Goal: Task Accomplishment & Management: Complete application form

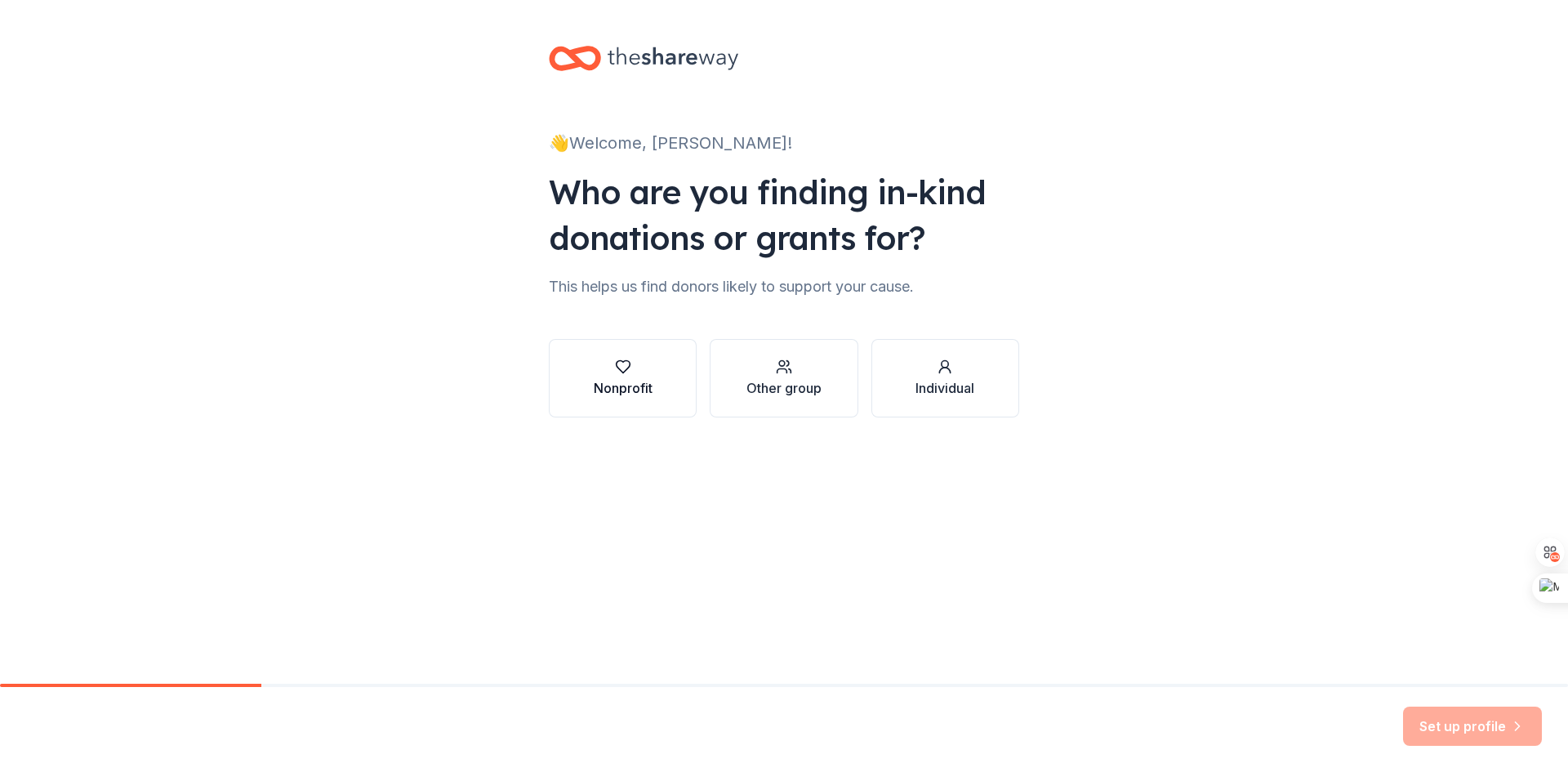
click at [625, 366] on icon "button" at bounding box center [623, 367] width 16 height 16
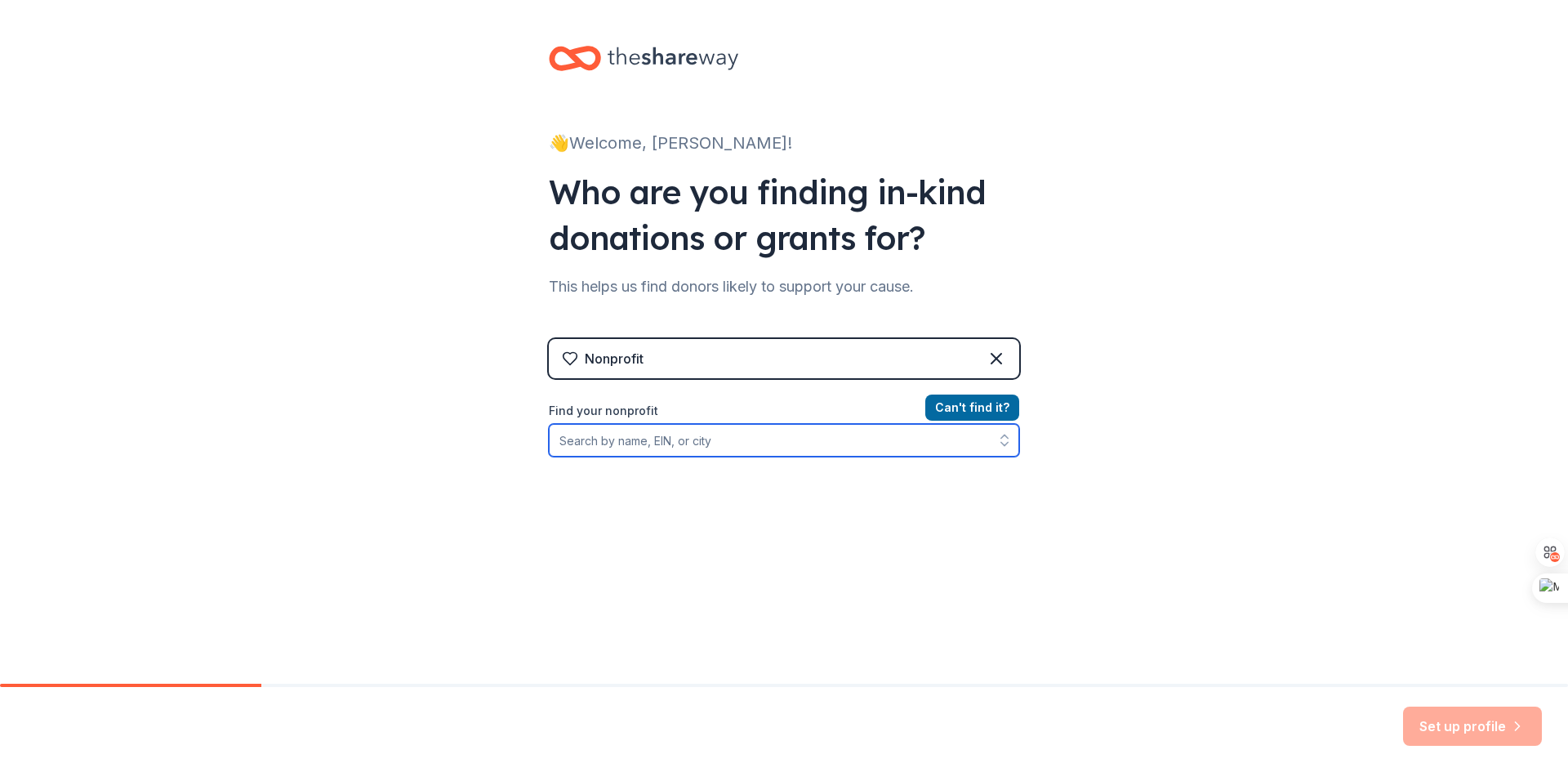
click at [624, 440] on input "Find your nonprofit" at bounding box center [784, 440] width 470 height 33
click at [995, 355] on icon at bounding box center [996, 358] width 20 height 20
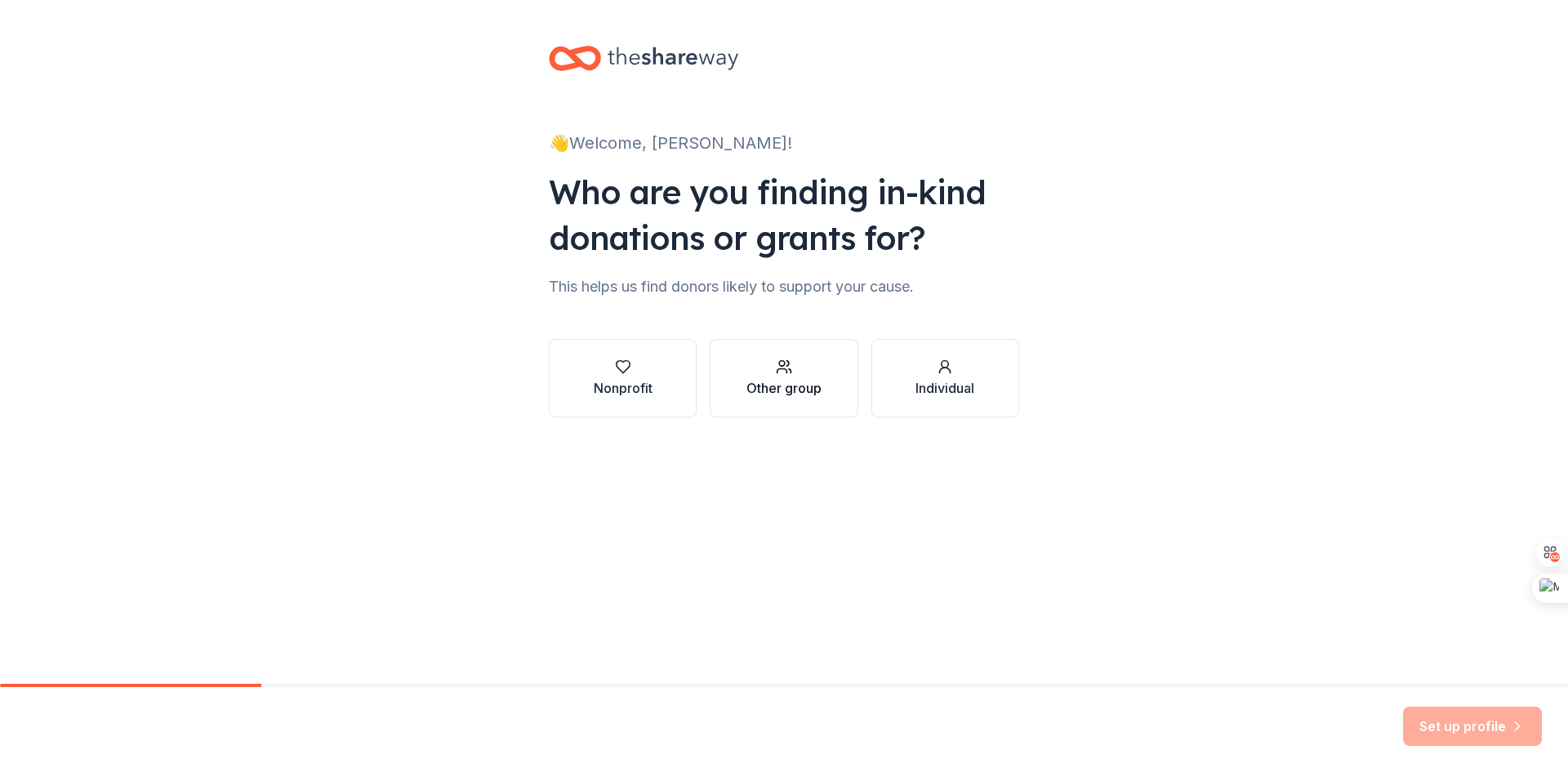
click at [800, 372] on div "button" at bounding box center [784, 367] width 75 height 16
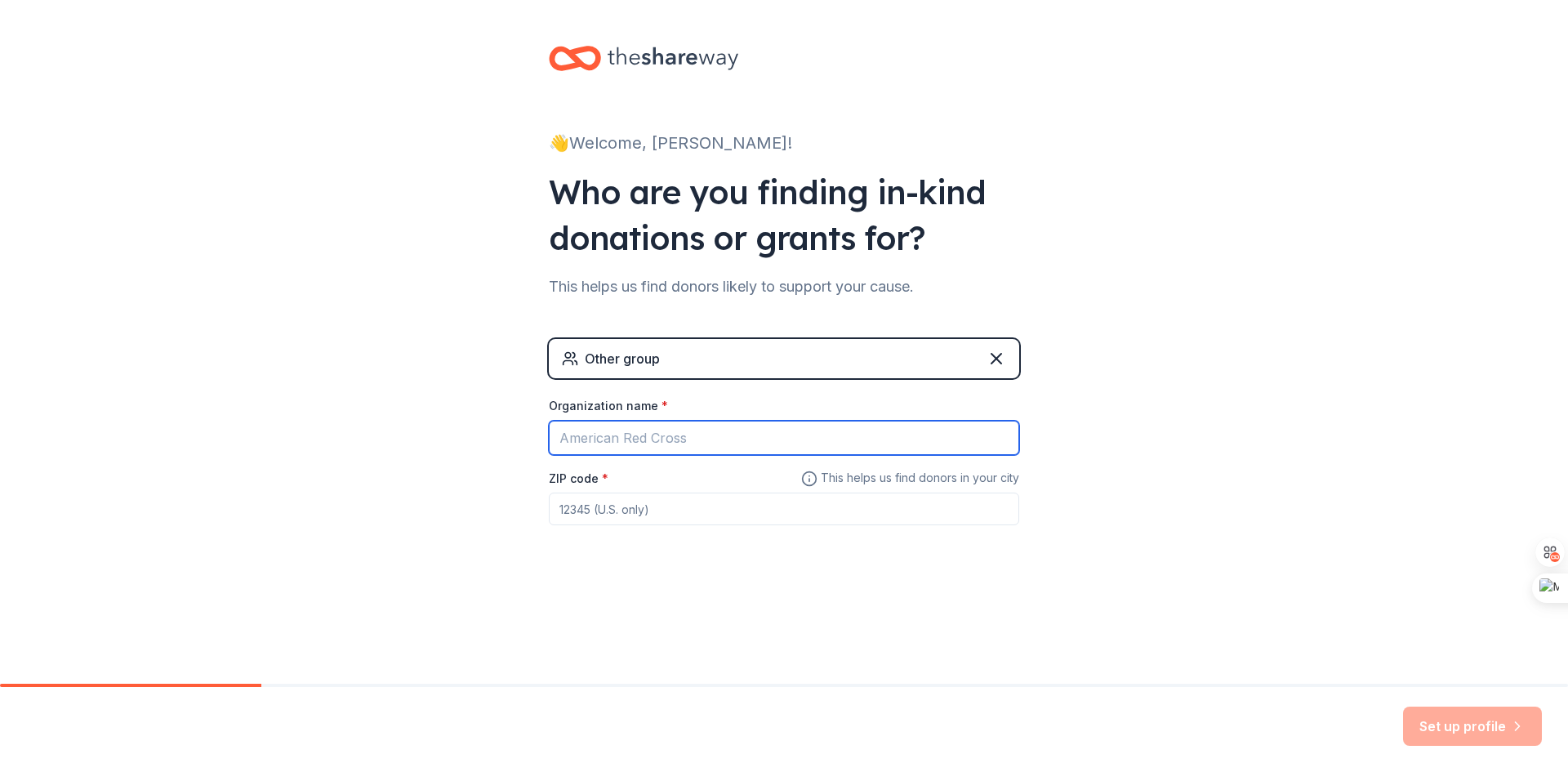
click at [641, 436] on input "Organization name *" at bounding box center [784, 437] width 470 height 35
click at [634, 438] on input "St. Mary's catholic Grade School" at bounding box center [784, 437] width 470 height 35
type input "St. Mary's Catholic Grade School"
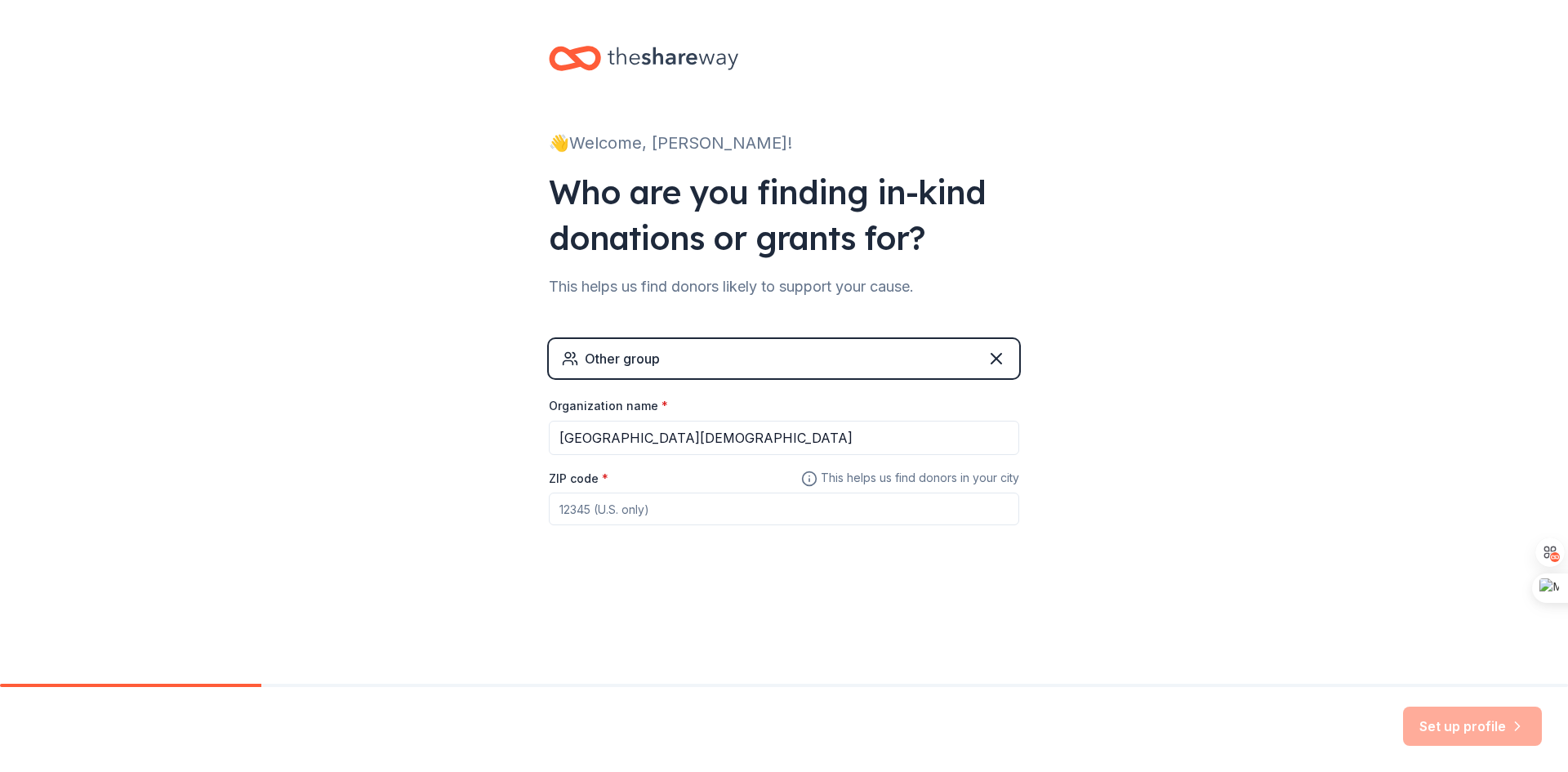
click at [744, 515] on input "ZIP code *" at bounding box center [784, 509] width 470 height 33
type input "62288"
click at [1509, 714] on button "Set up profile" at bounding box center [1473, 725] width 139 height 39
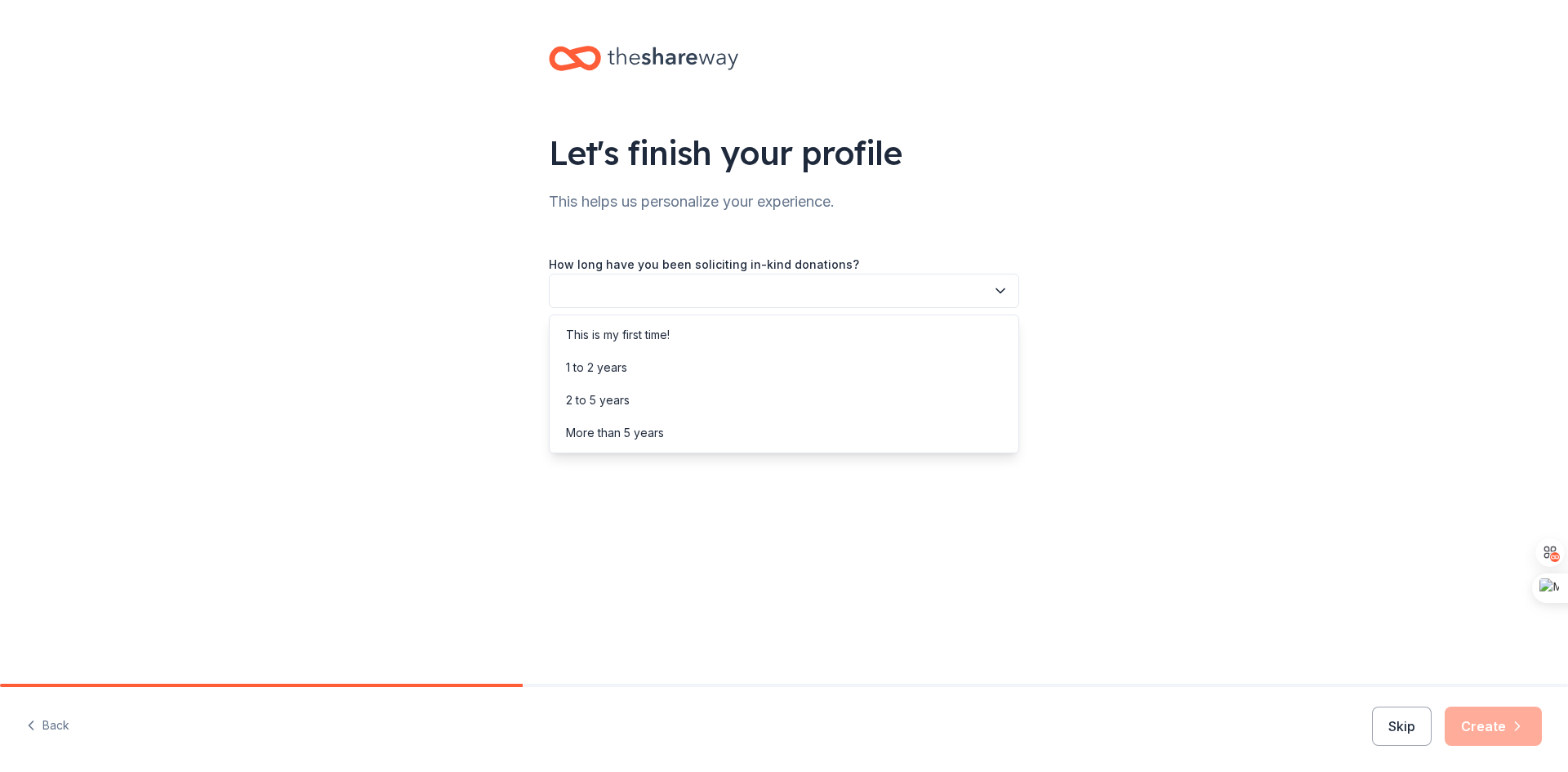
click at [658, 285] on button "button" at bounding box center [784, 290] width 470 height 35
click at [652, 334] on div "This is my first time!" at bounding box center [618, 335] width 104 height 20
click at [628, 357] on button "button" at bounding box center [784, 364] width 470 height 35
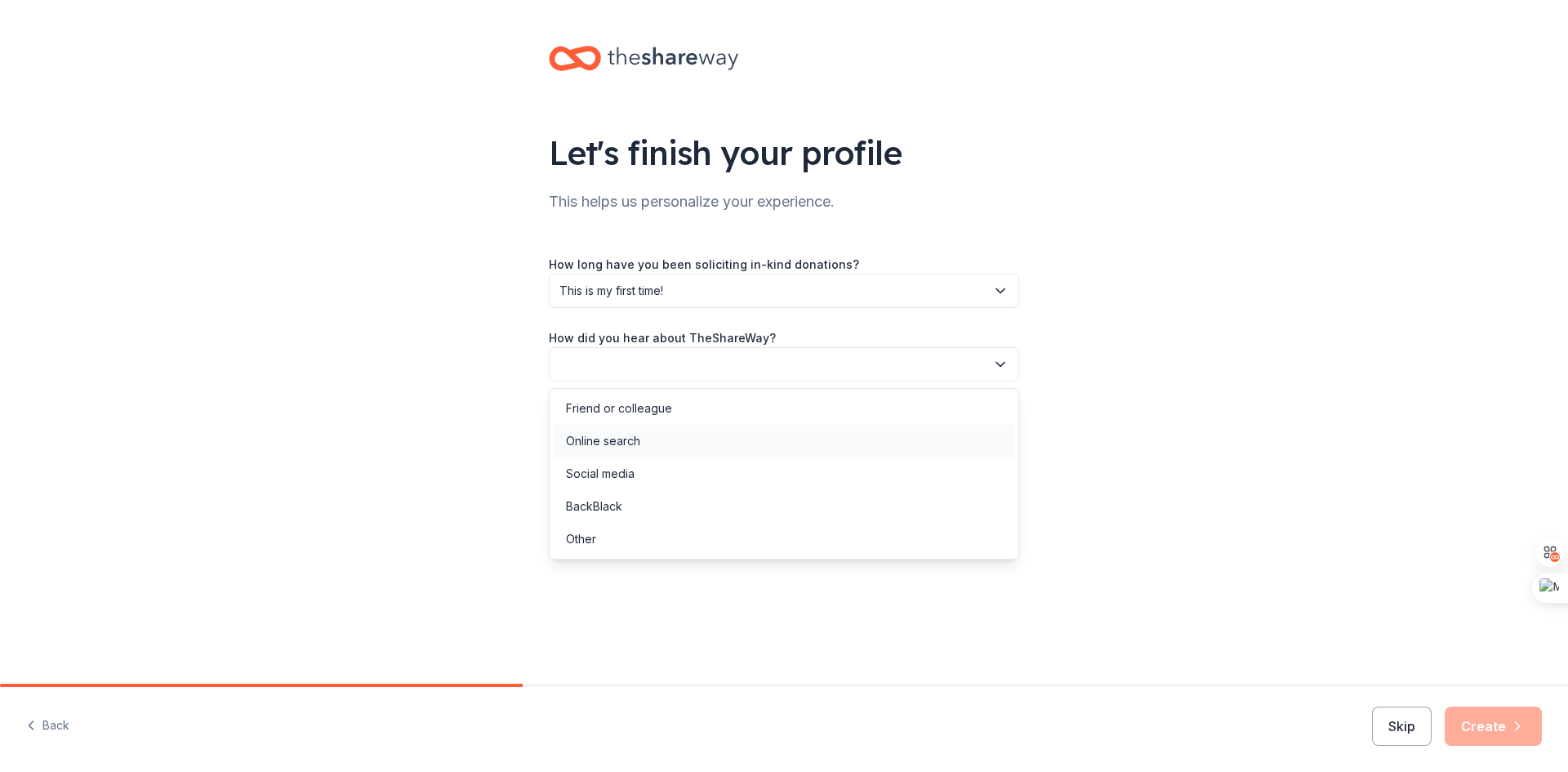
click at [621, 434] on div "Online search" at bounding box center [604, 441] width 74 height 20
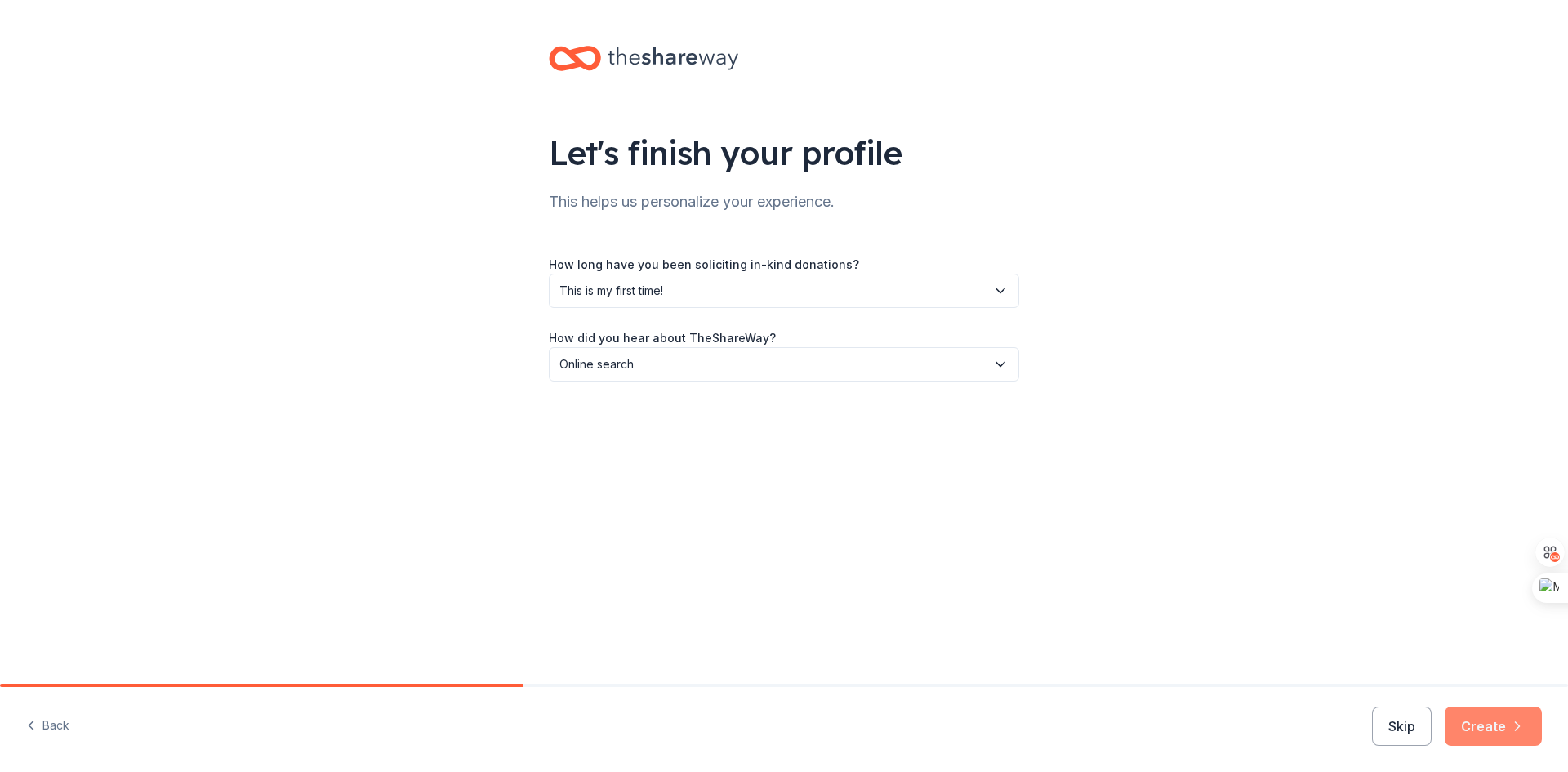
click at [1504, 730] on button "Create" at bounding box center [1494, 725] width 97 height 39
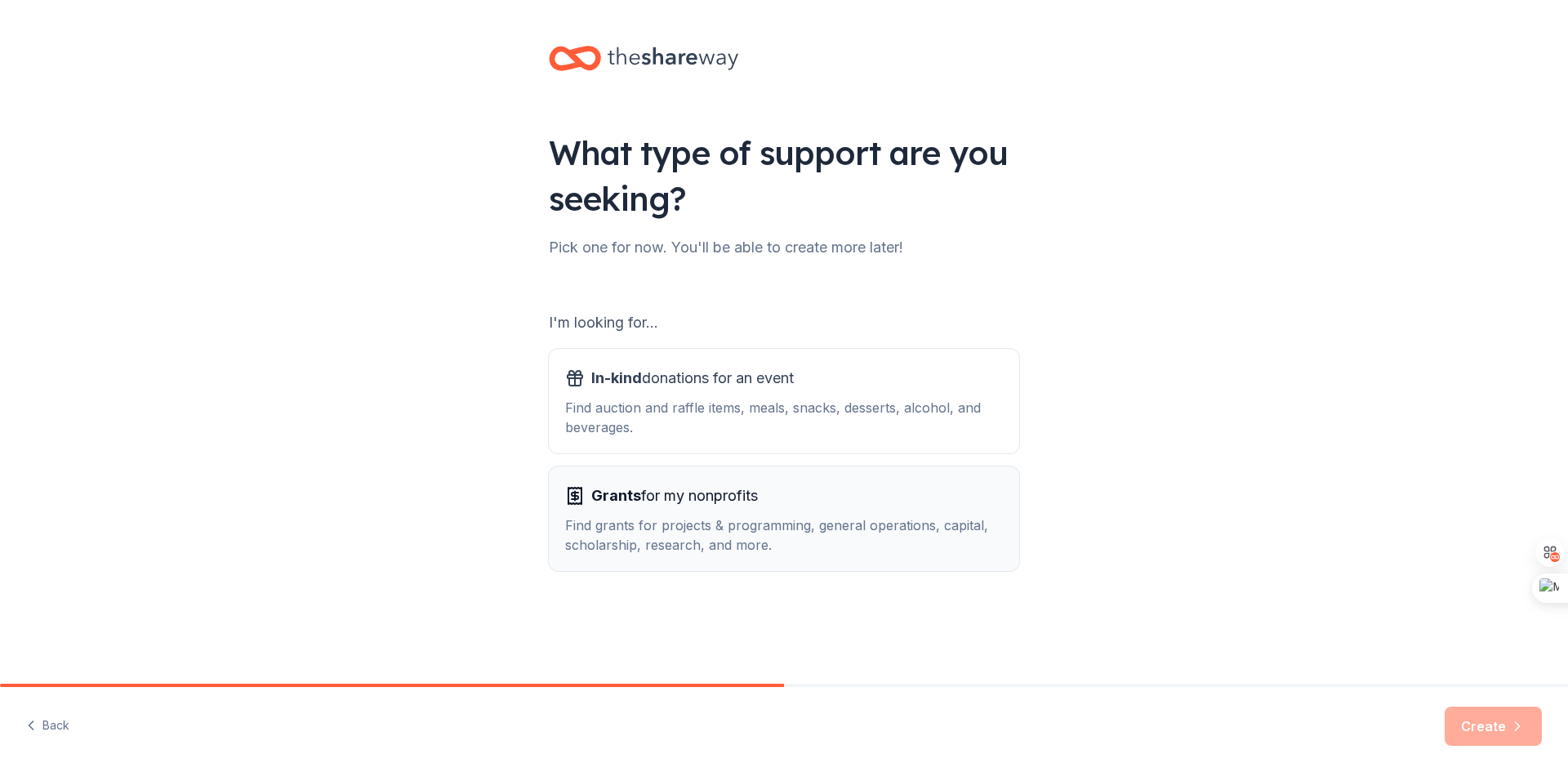
click at [884, 527] on div "Find grants for projects & programming, general operations, capital, scholarshi…" at bounding box center [784, 534] width 438 height 39
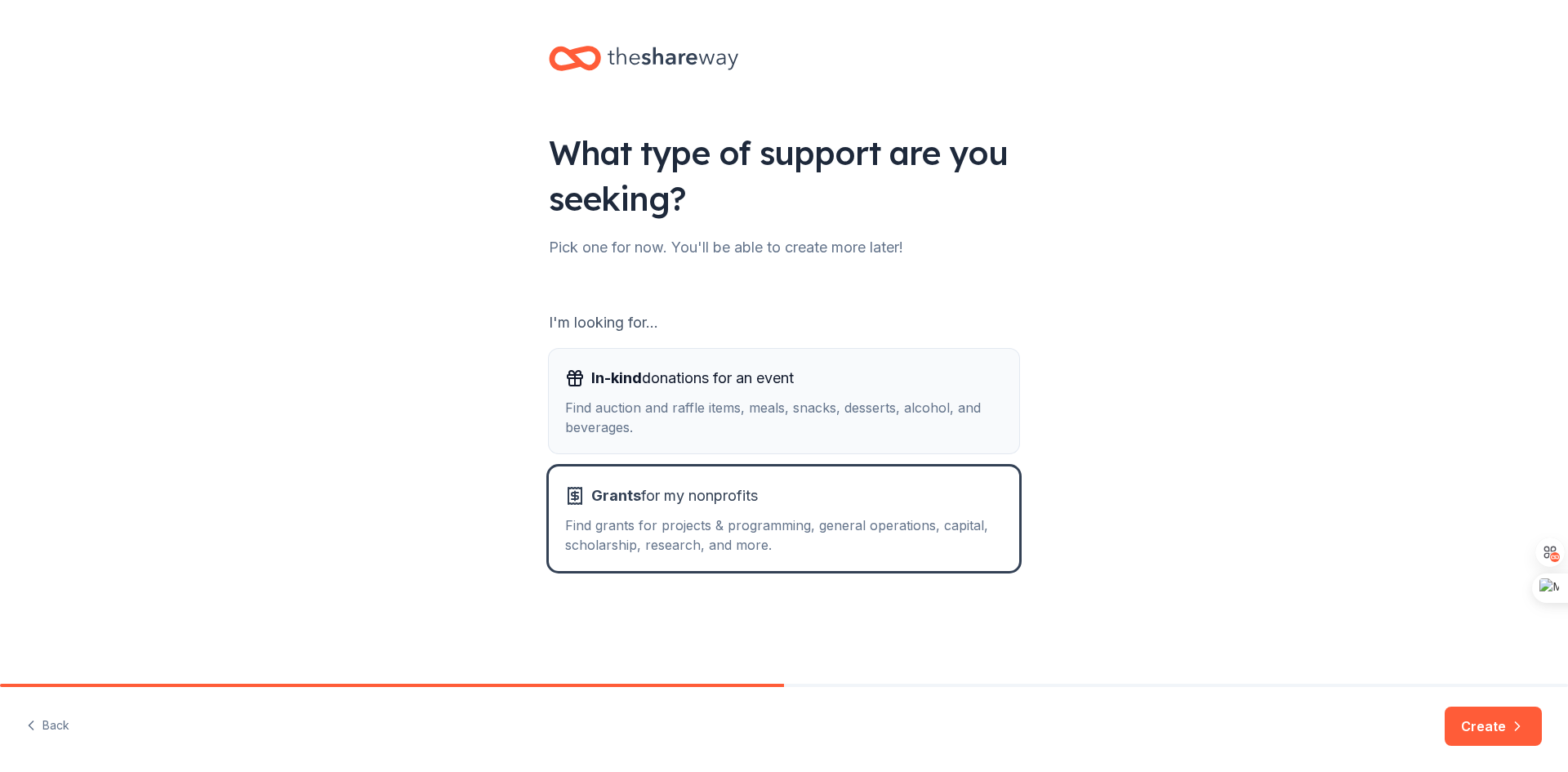
click at [852, 419] on div "Find auction and raffle items, meals, snacks, desserts, alcohol, and beverages." at bounding box center [784, 417] width 438 height 39
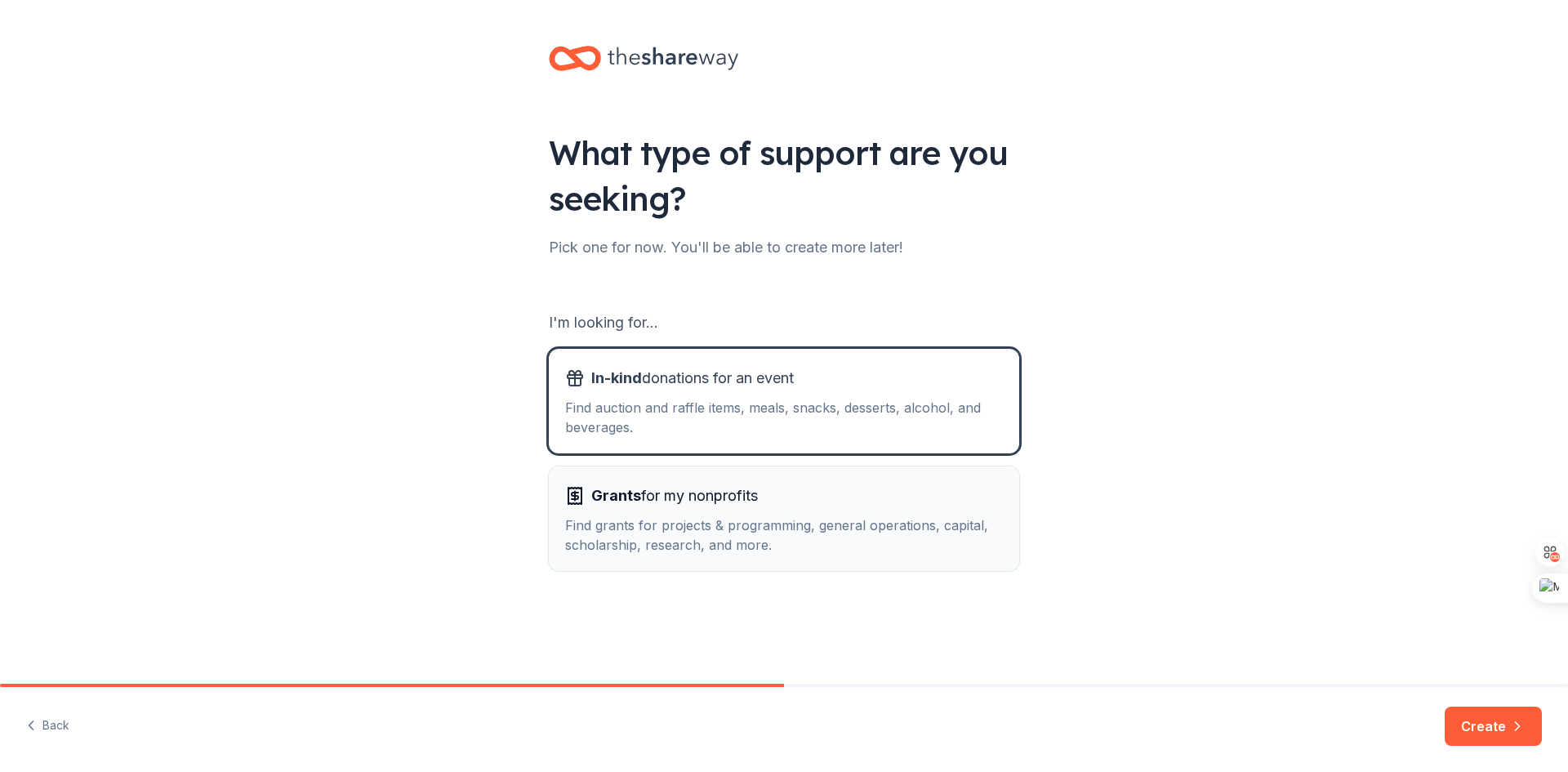
click at [821, 522] on div "Find grants for projects & programming, general operations, capital, scholarshi…" at bounding box center [784, 534] width 438 height 39
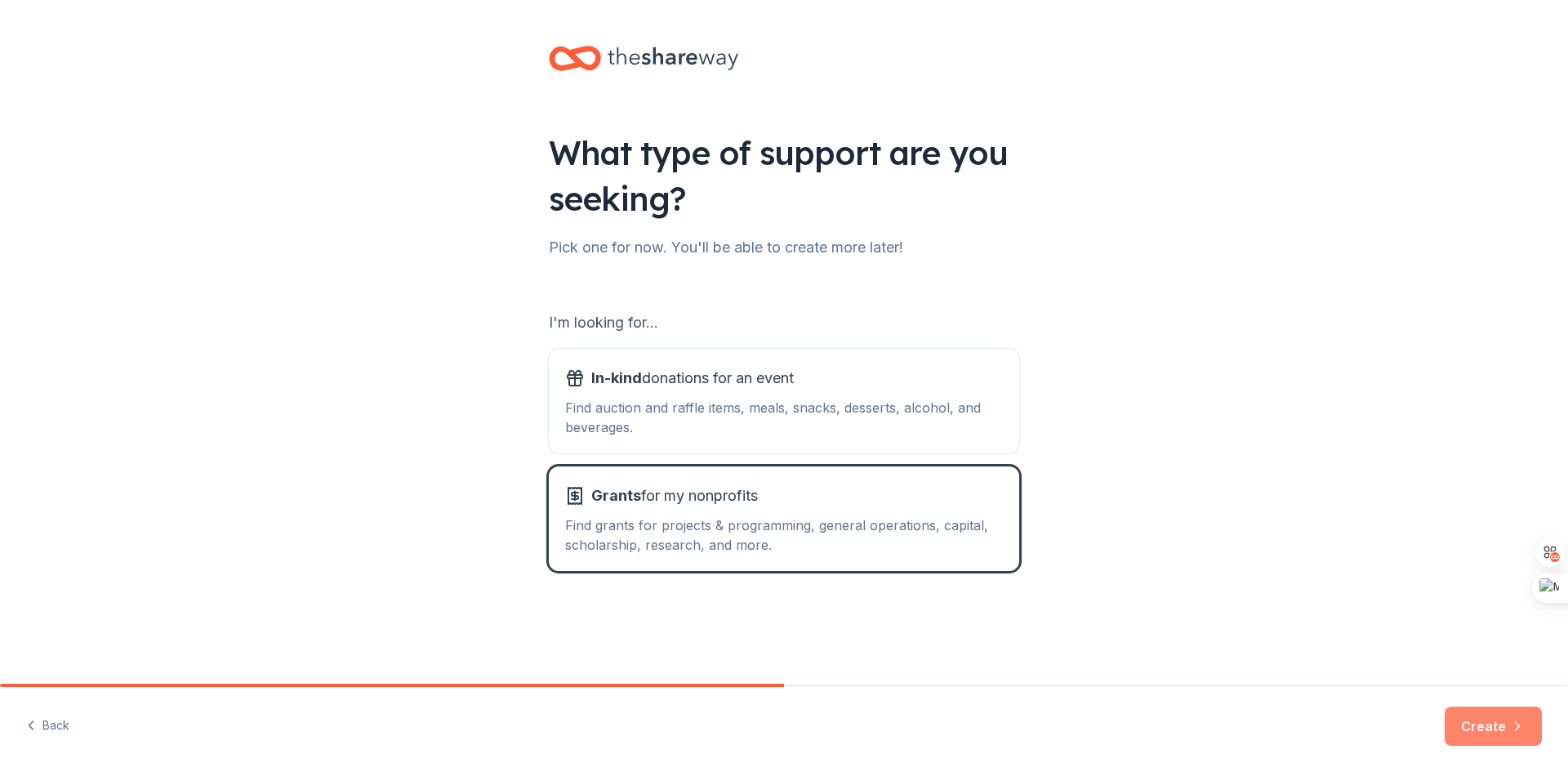
click at [1494, 718] on button "Create" at bounding box center [1494, 725] width 97 height 39
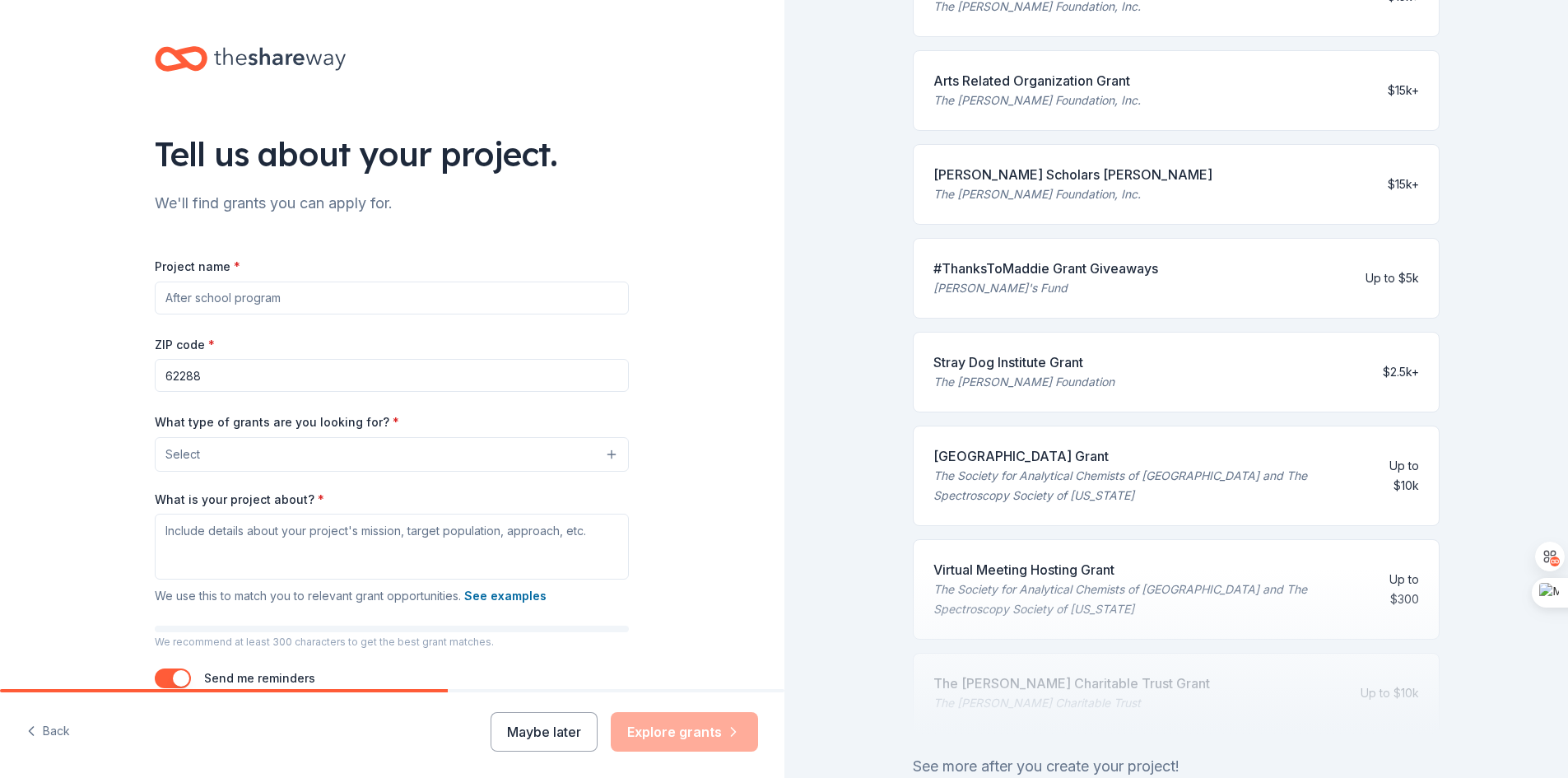
scroll to position [576, 0]
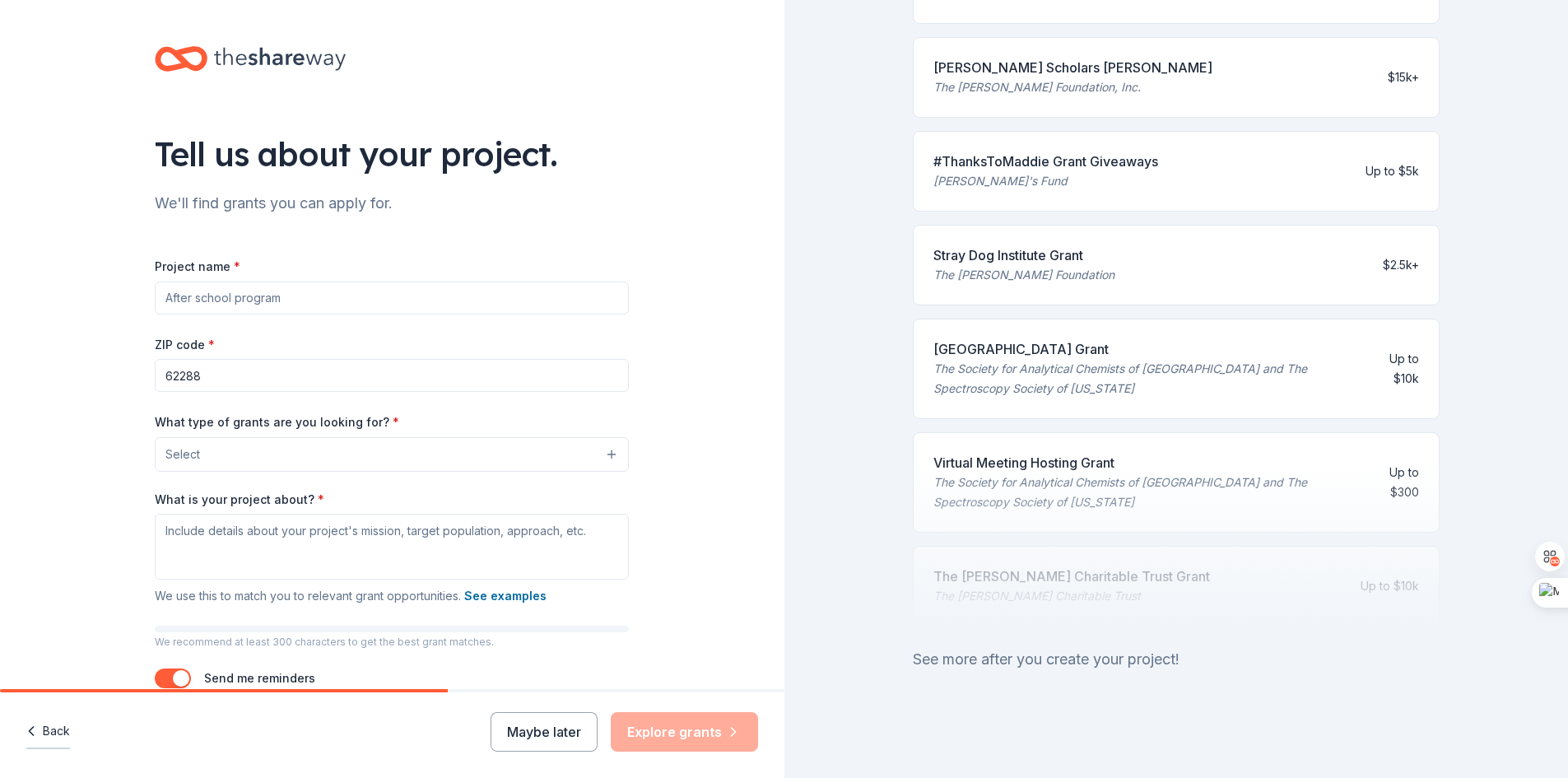
click at [48, 731] on button "Back" at bounding box center [48, 732] width 44 height 35
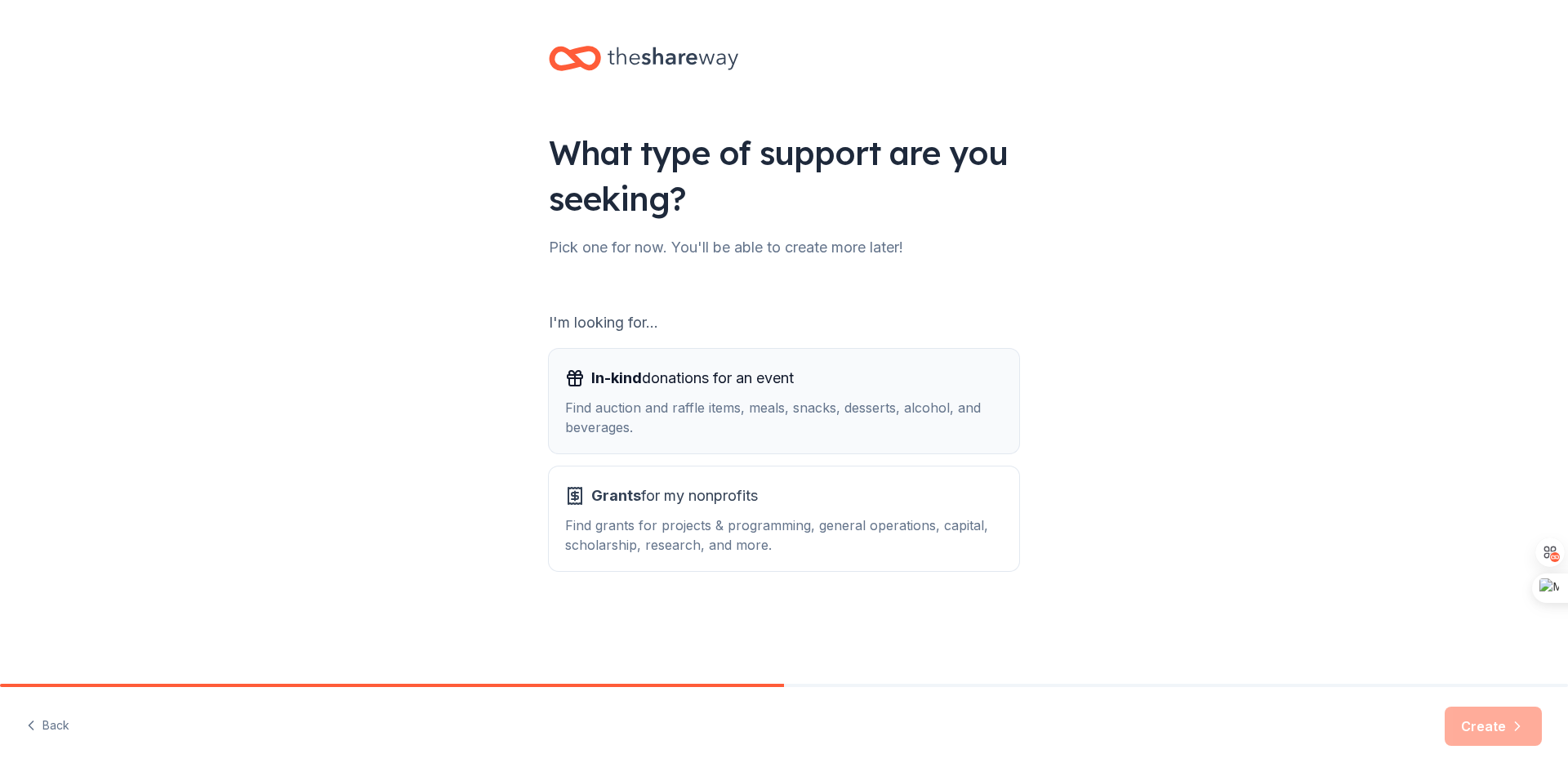
click at [682, 385] on span "In-kind donations for an event" at bounding box center [693, 378] width 202 height 26
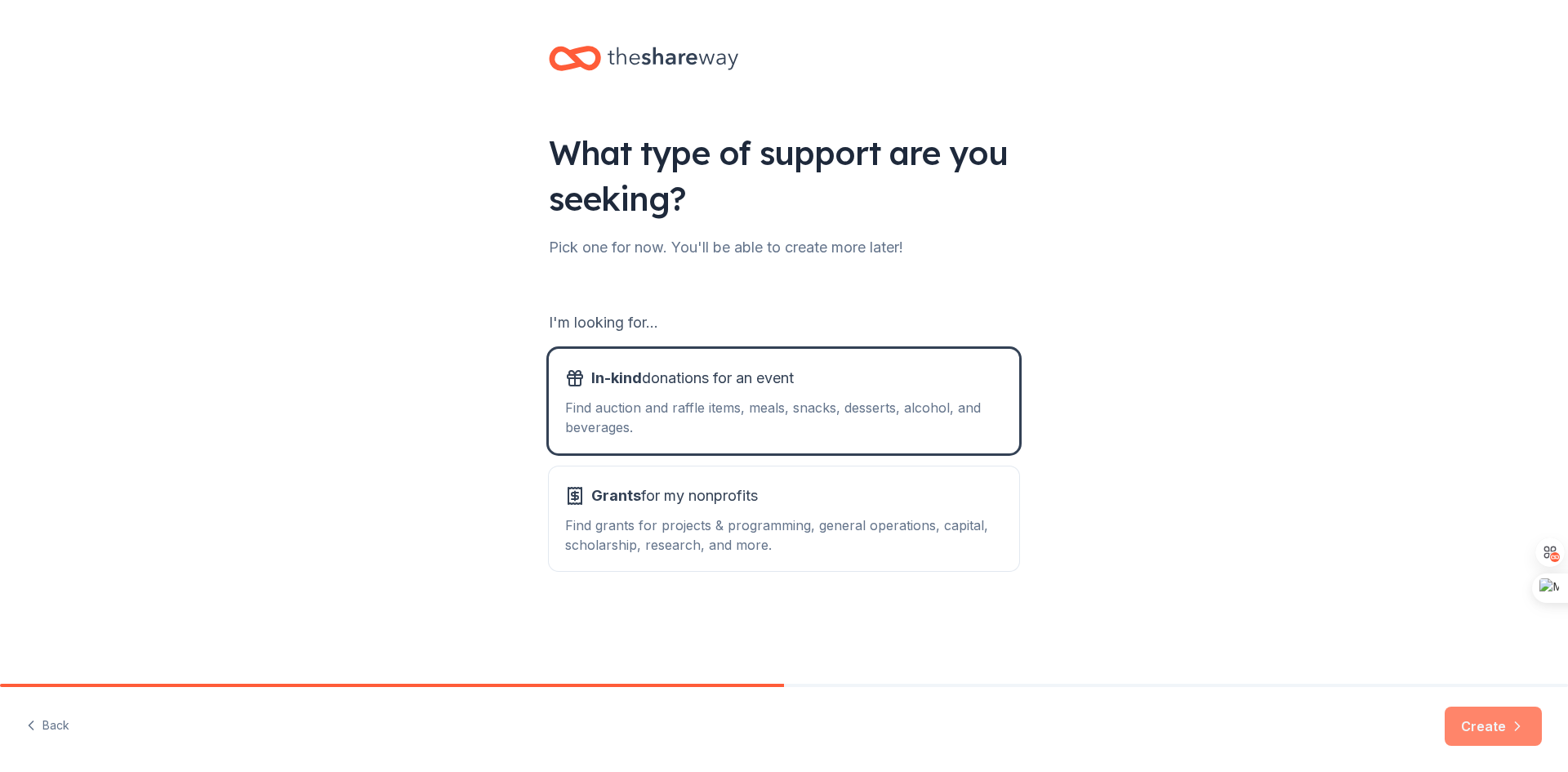
click at [1494, 715] on button "Create" at bounding box center [1494, 725] width 97 height 39
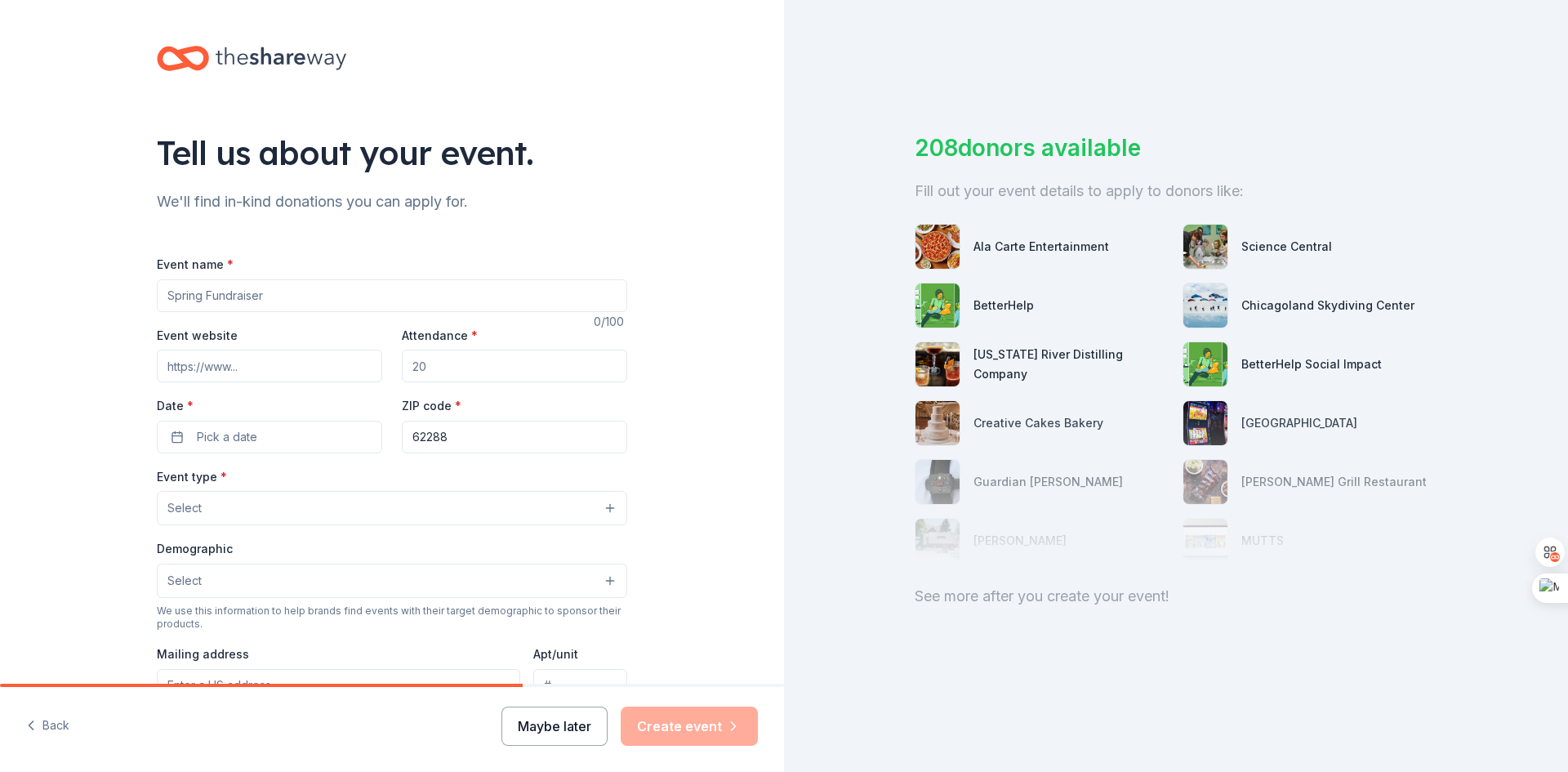
click at [573, 725] on button "Maybe later" at bounding box center [554, 725] width 106 height 39
click at [566, 722] on button "Maybe later" at bounding box center [554, 725] width 106 height 39
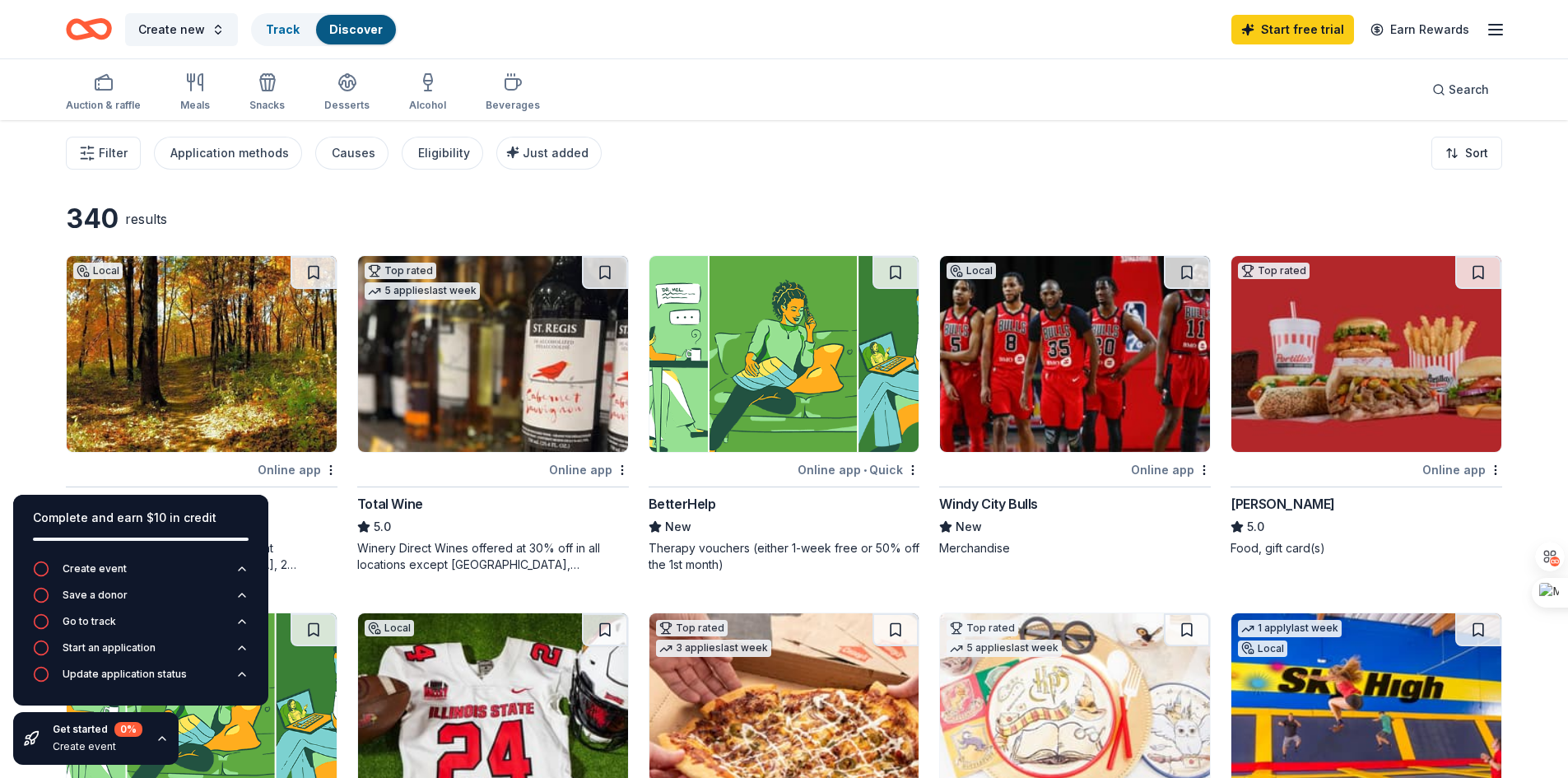
click at [886, 123] on div "Filter Application methods Causes Eligibility Just added Sort" at bounding box center [784, 153] width 1568 height 66
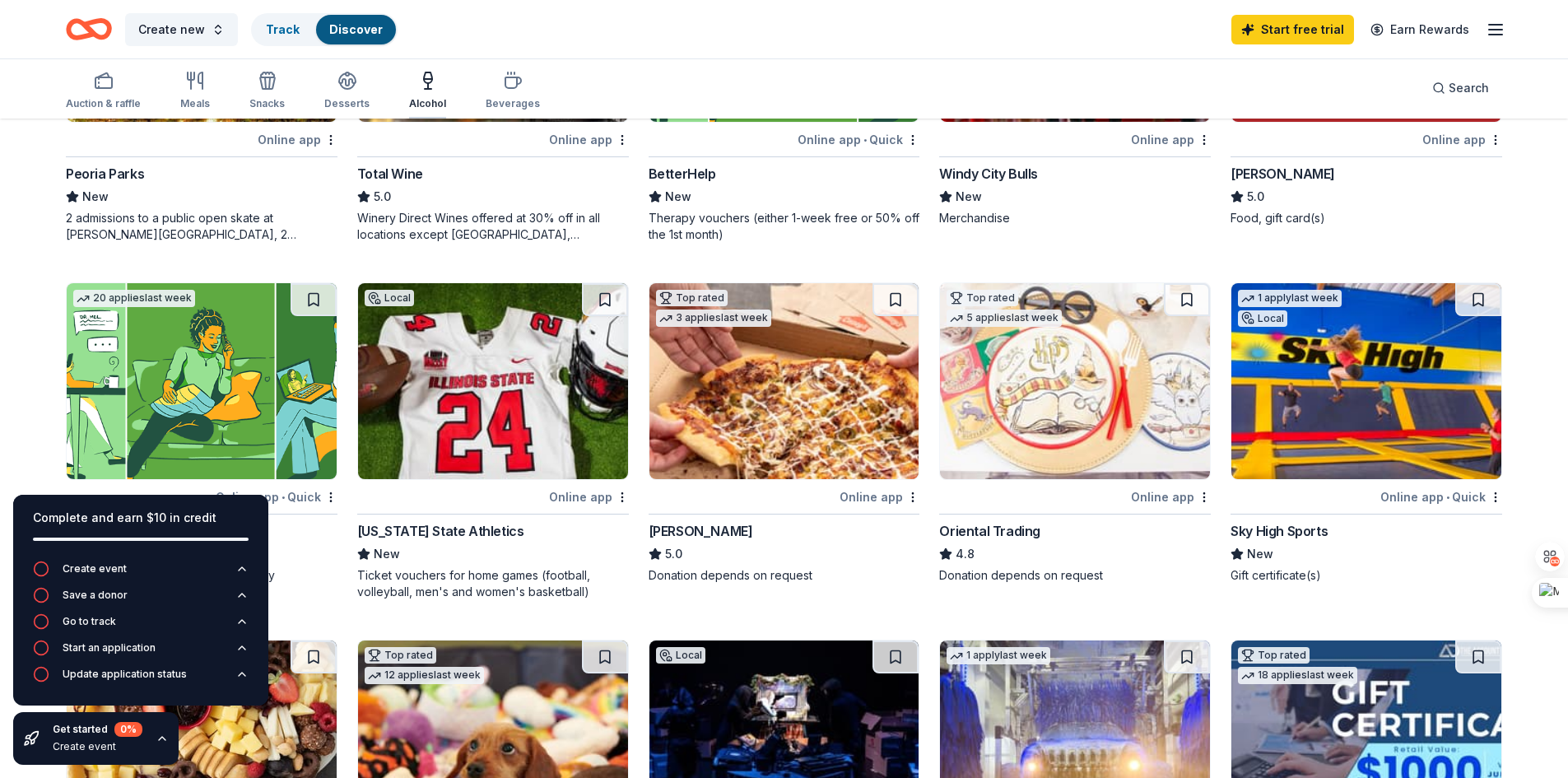
scroll to position [329, 0]
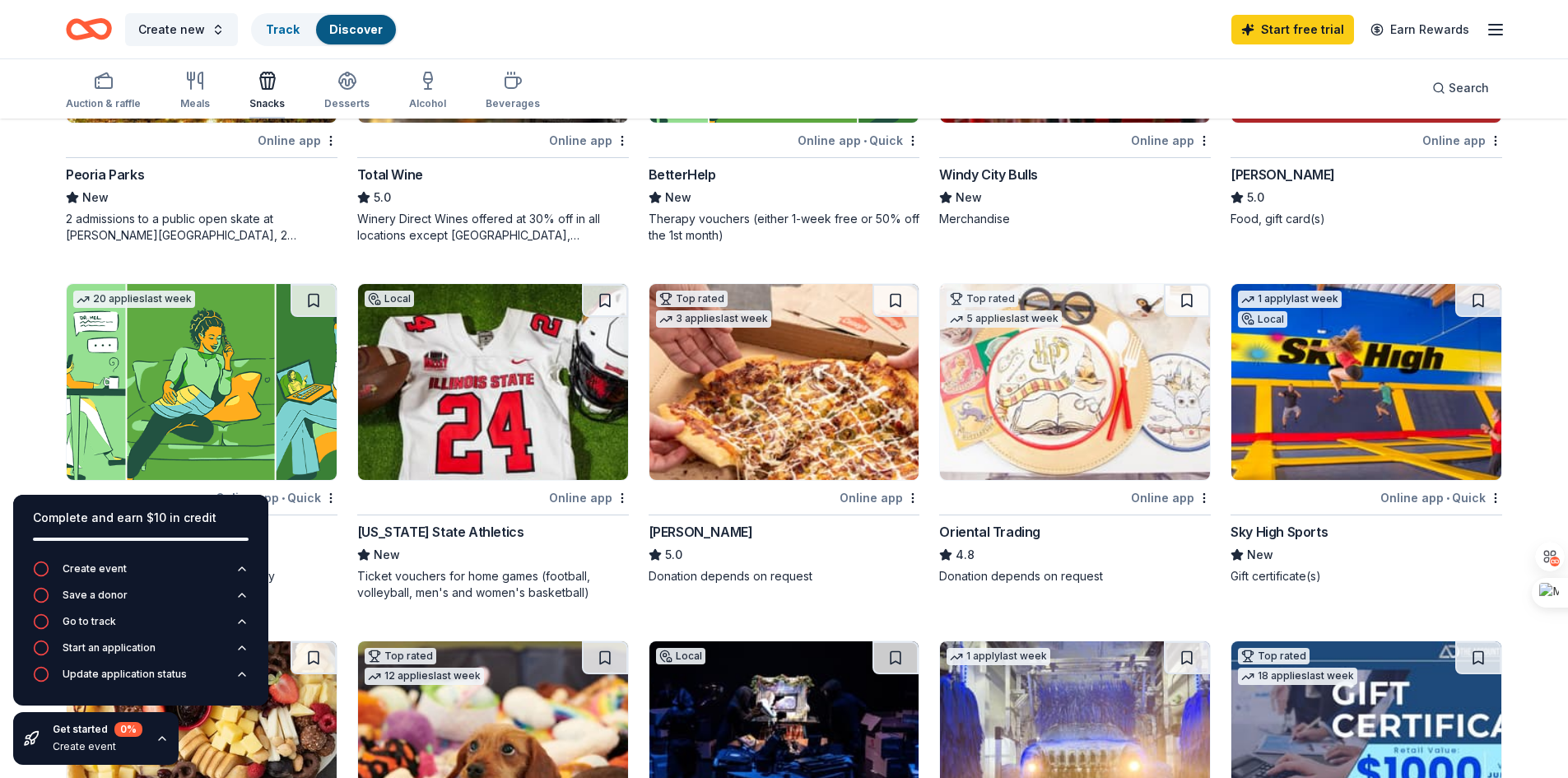
click at [261, 85] on icon "button" at bounding box center [268, 80] width 20 height 20
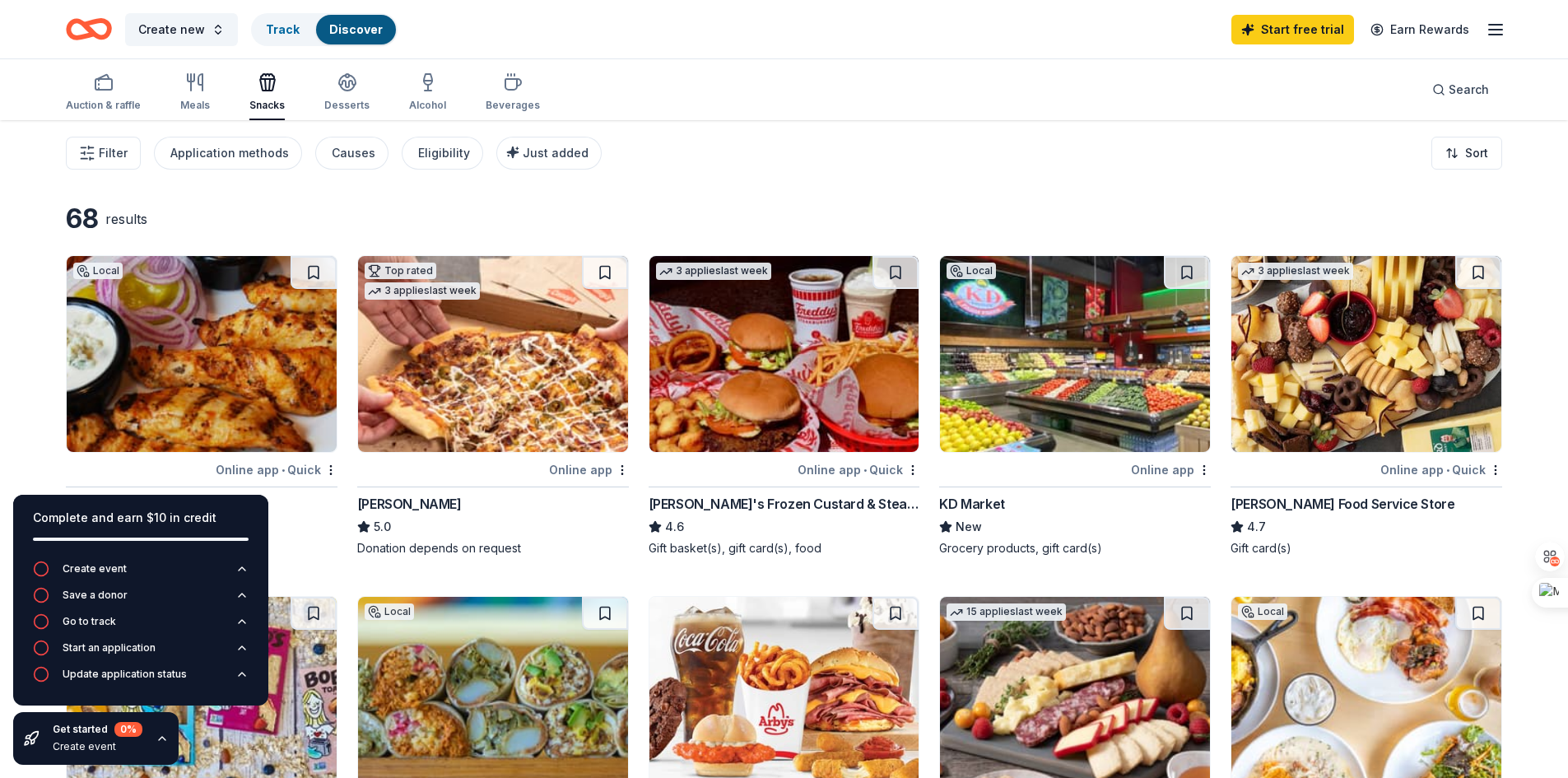
drag, startPoint x: 1155, startPoint y: 188, endPoint x: 1198, endPoint y: 223, distance: 55.4
drag, startPoint x: 1198, startPoint y: 223, endPoint x: 1490, endPoint y: 23, distance: 353.9
click at [1490, 23] on icon "button" at bounding box center [1496, 30] width 20 height 20
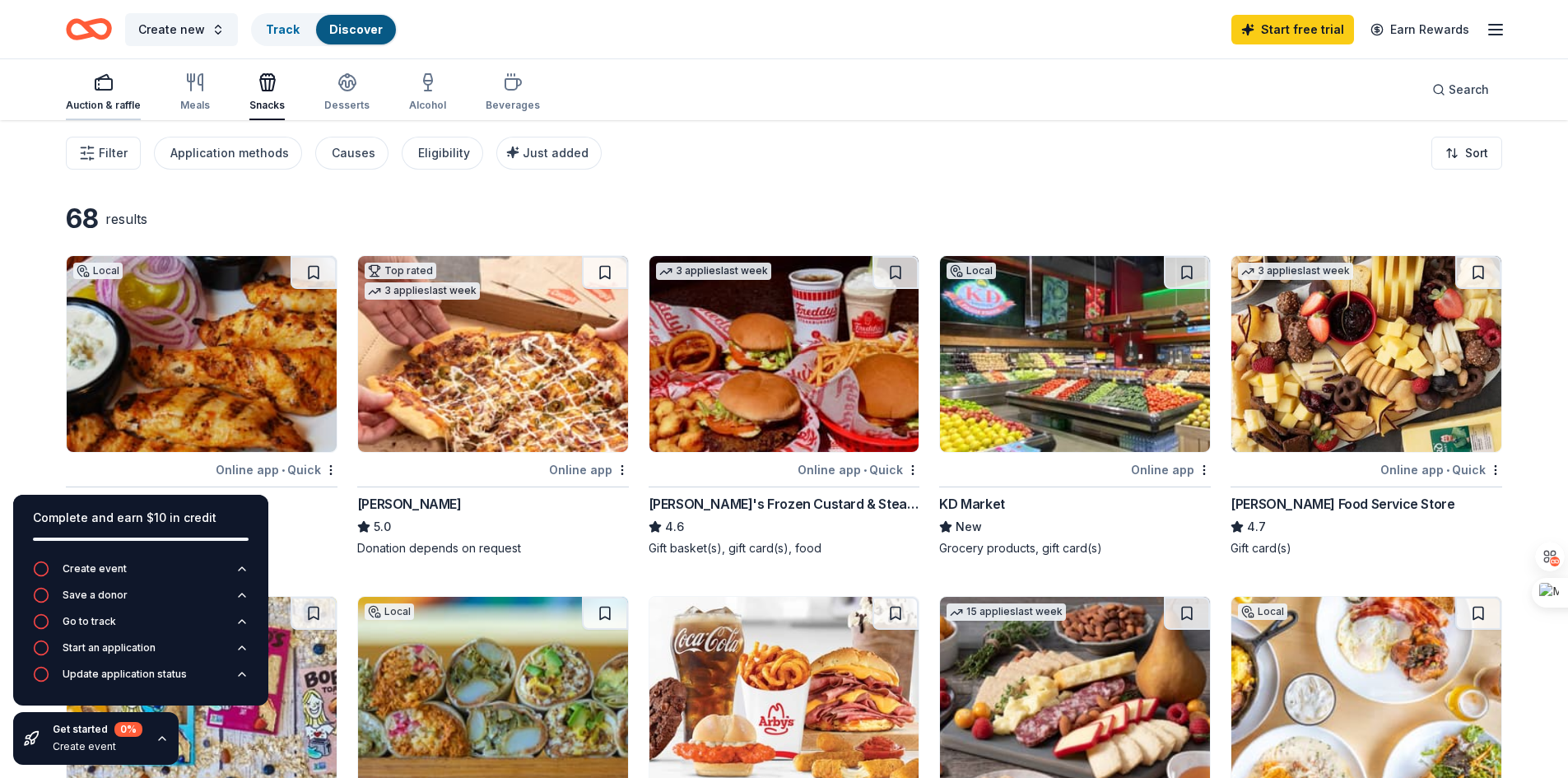
click at [102, 82] on icon "button" at bounding box center [104, 82] width 20 height 20
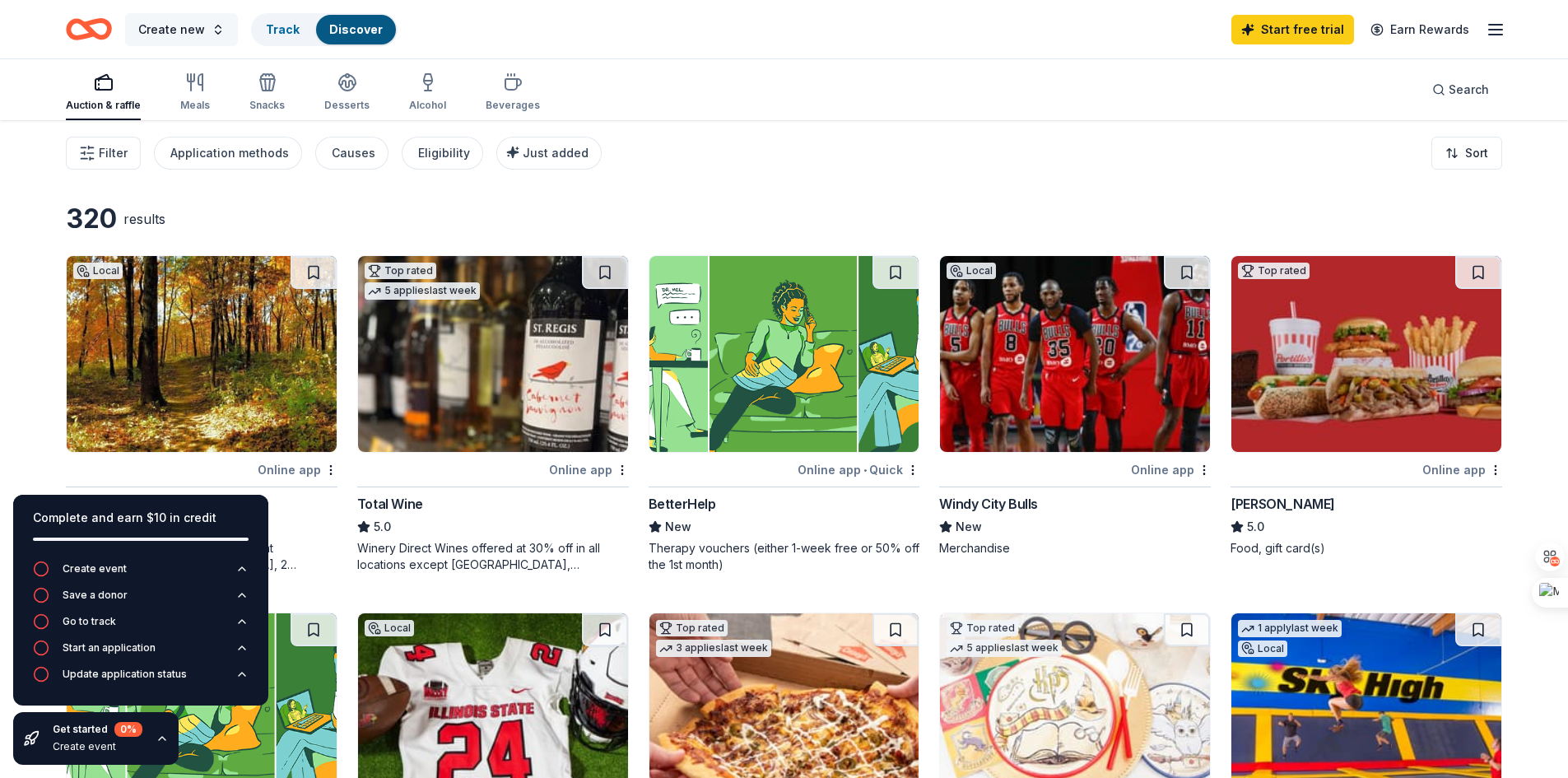
click at [211, 29] on button "Create new" at bounding box center [181, 30] width 112 height 33
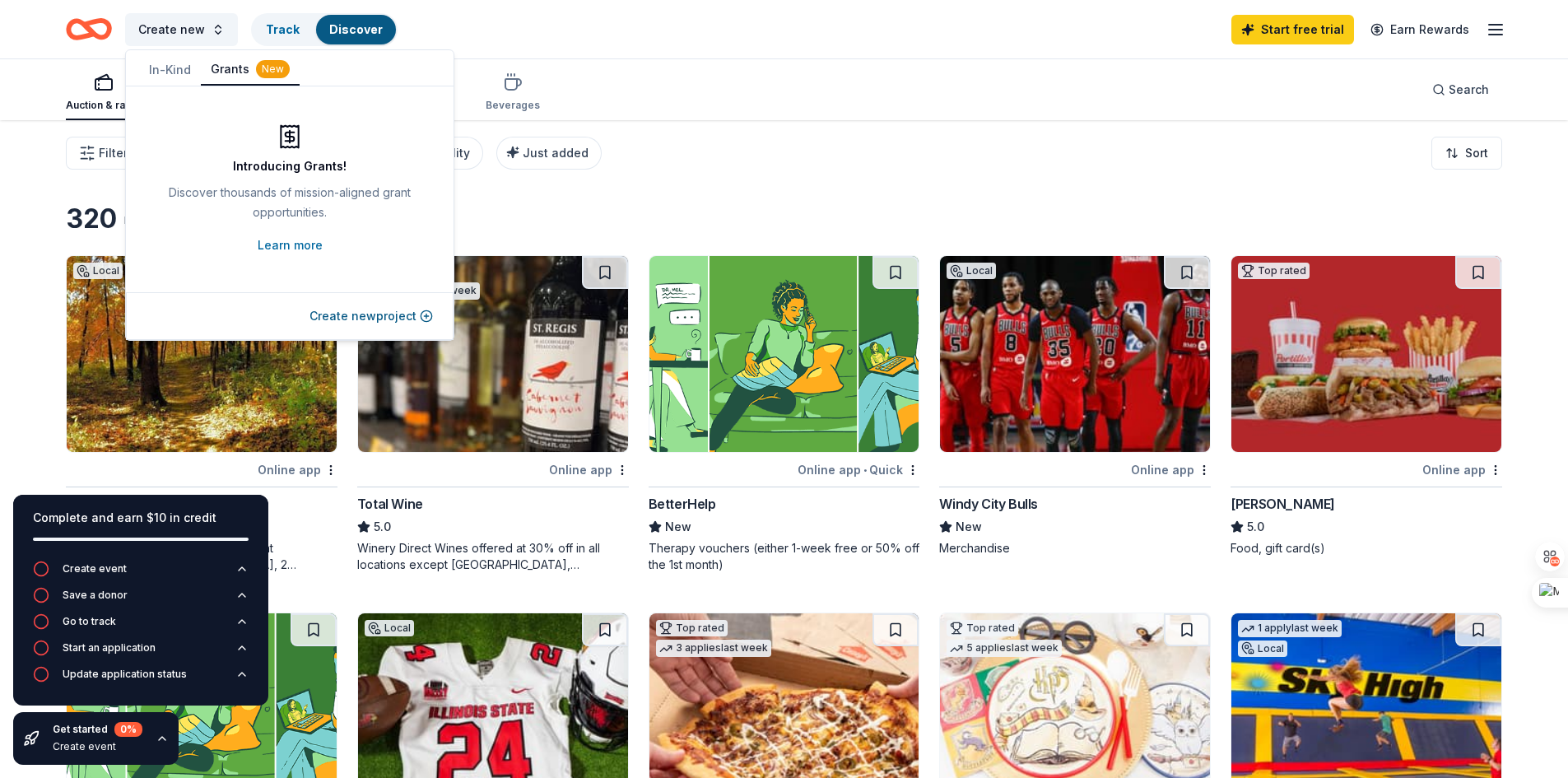
click at [230, 70] on button "Grants New" at bounding box center [249, 70] width 98 height 31
click at [297, 244] on link "Learn more" at bounding box center [290, 245] width 65 height 20
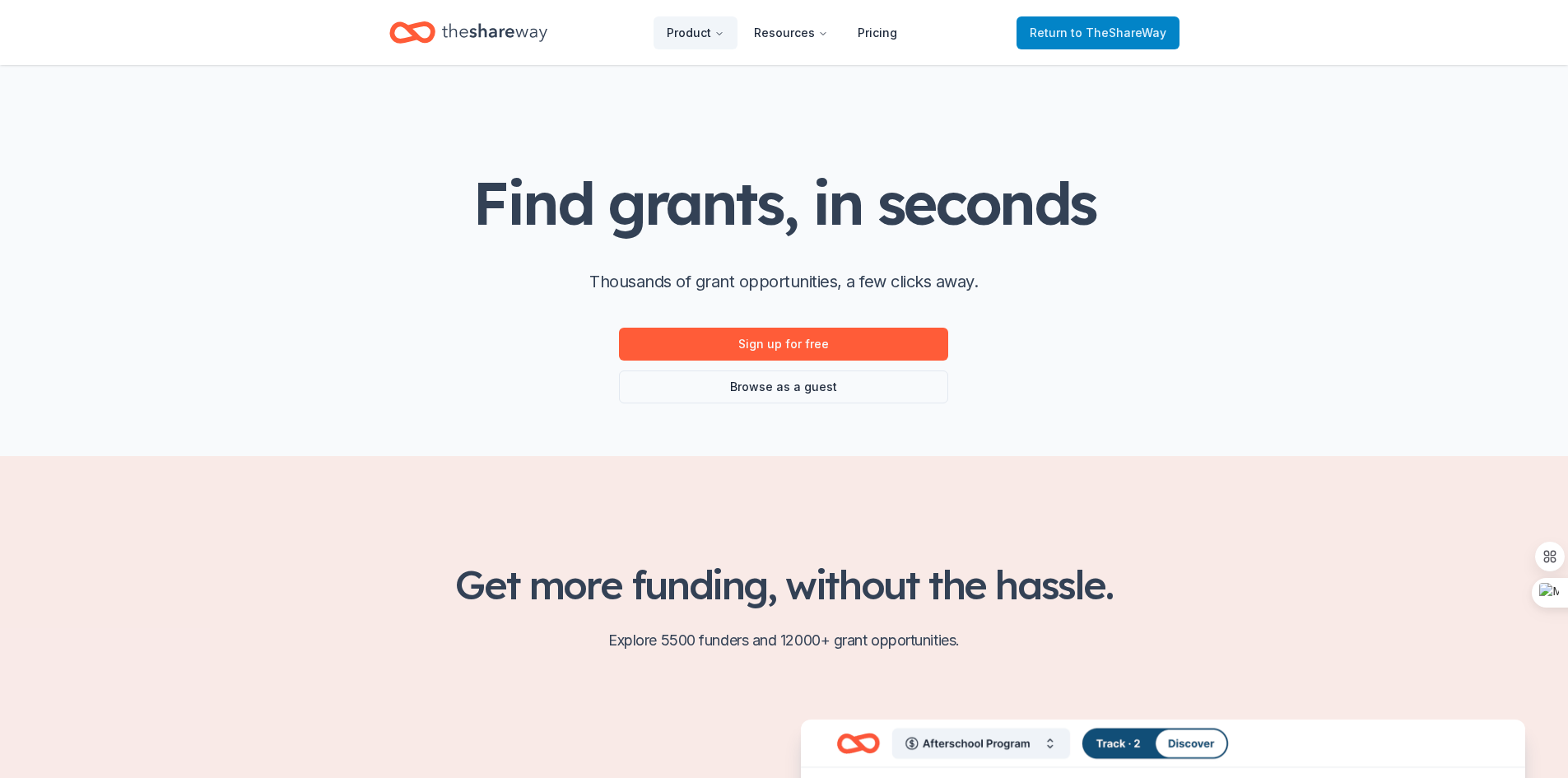
click at [1079, 25] on span "to TheShareWay" at bounding box center [1119, 32] width 96 height 14
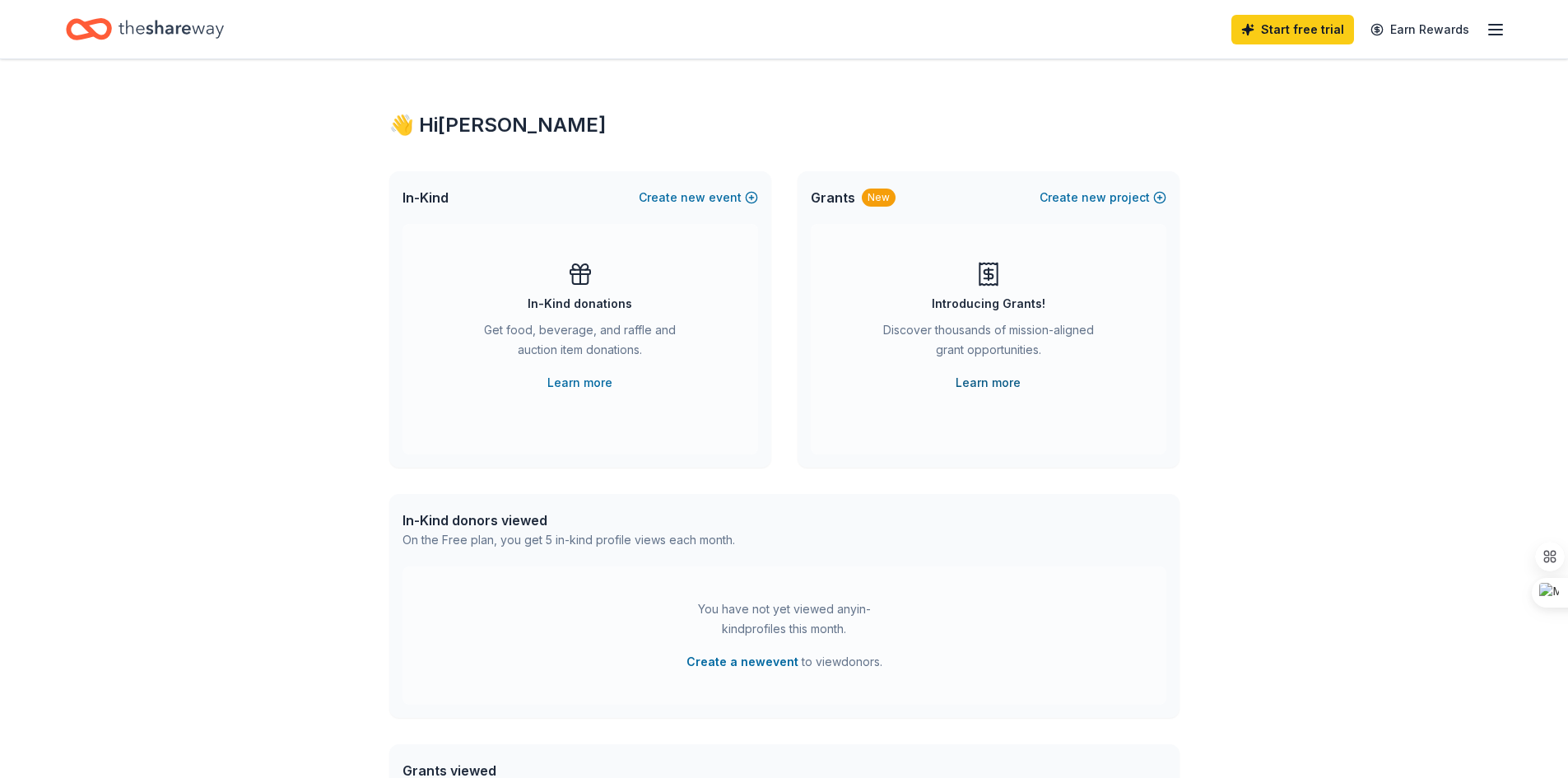
click at [983, 374] on link "Learn more" at bounding box center [988, 382] width 65 height 20
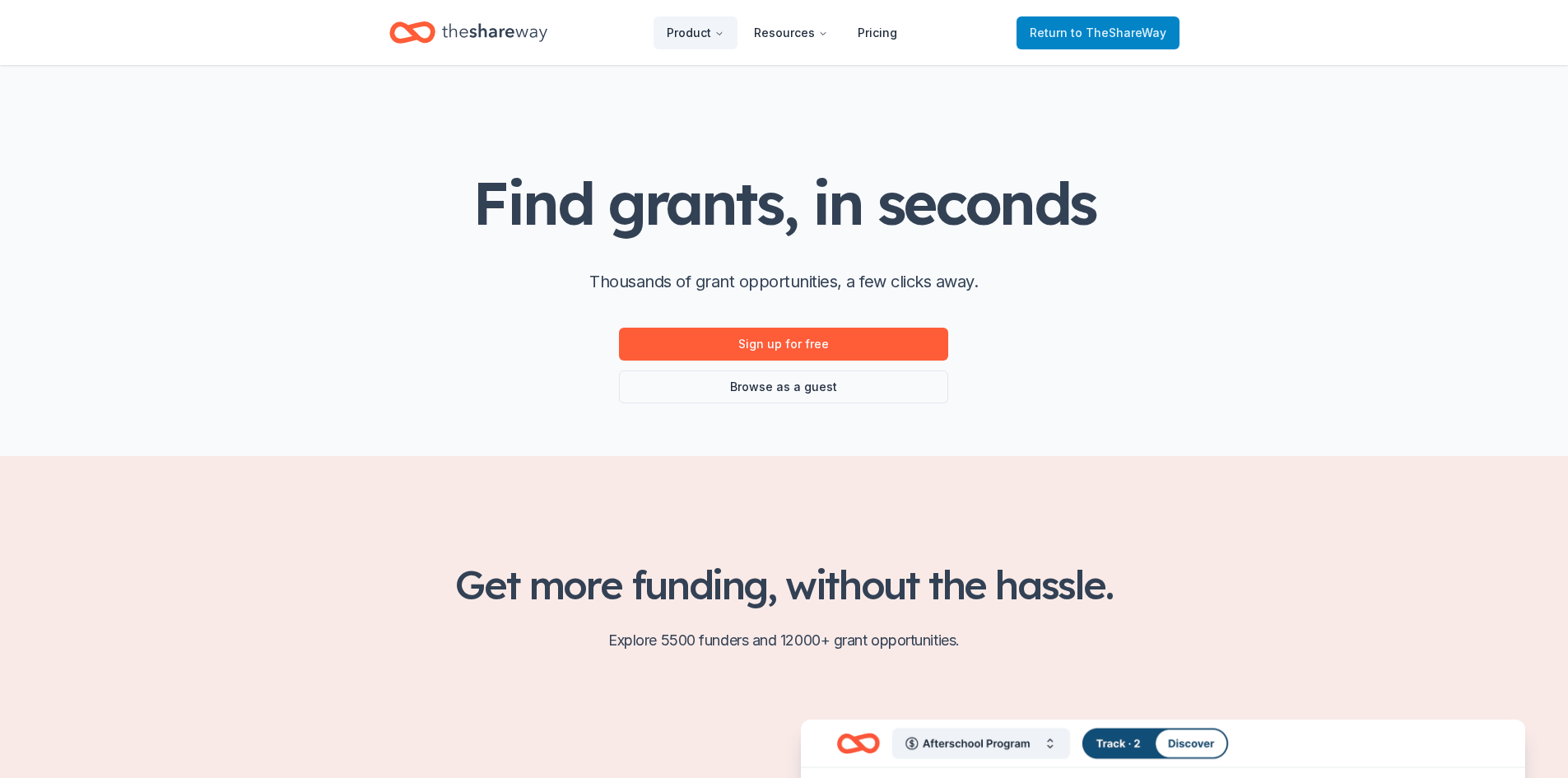
click at [1065, 28] on span "Return to TheShareWay" at bounding box center [1098, 32] width 137 height 20
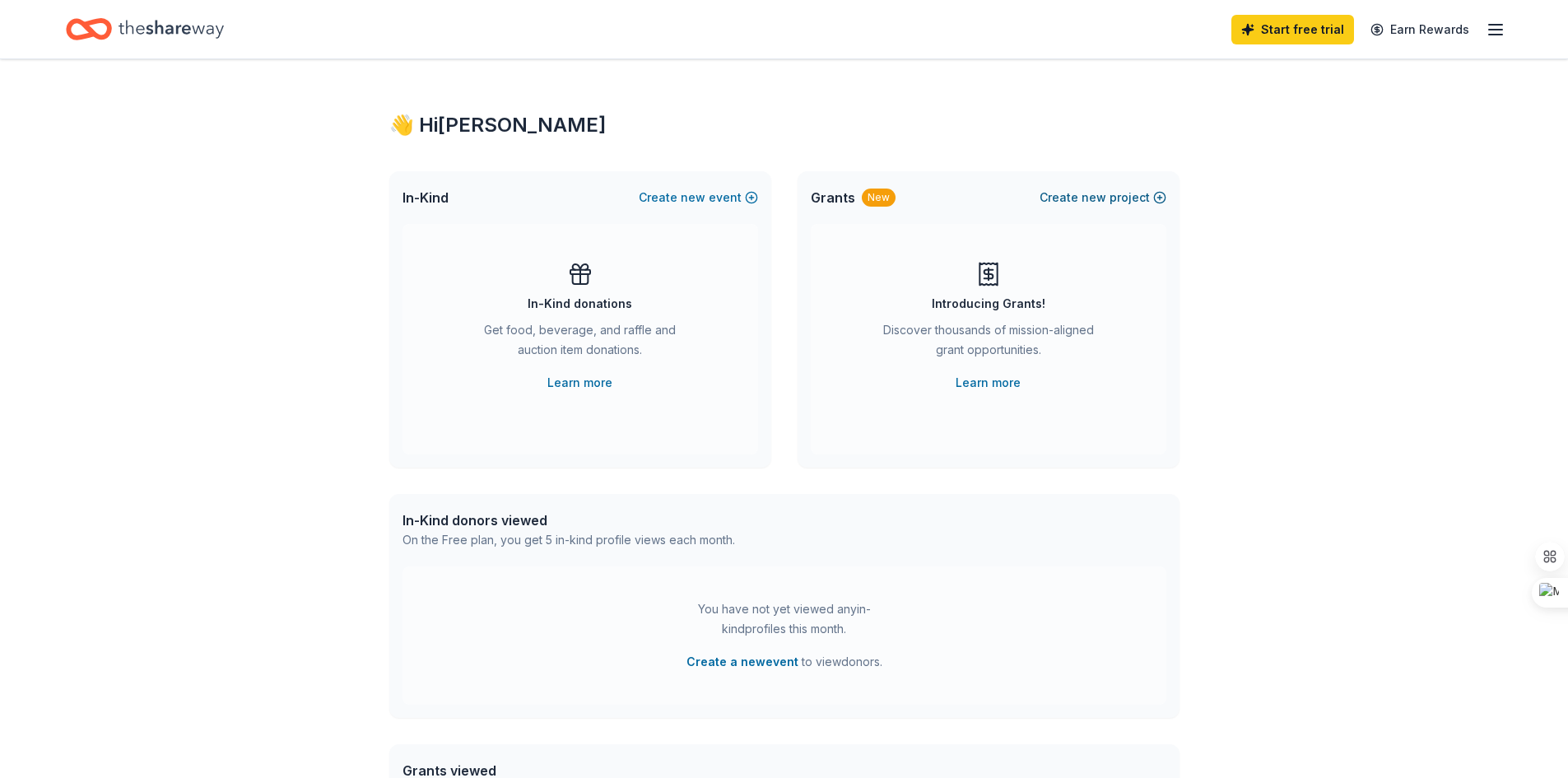
drag, startPoint x: 1095, startPoint y: 189, endPoint x: 1123, endPoint y: 203, distance: 31.3
click at [1123, 203] on button "Create new project" at bounding box center [1103, 197] width 126 height 20
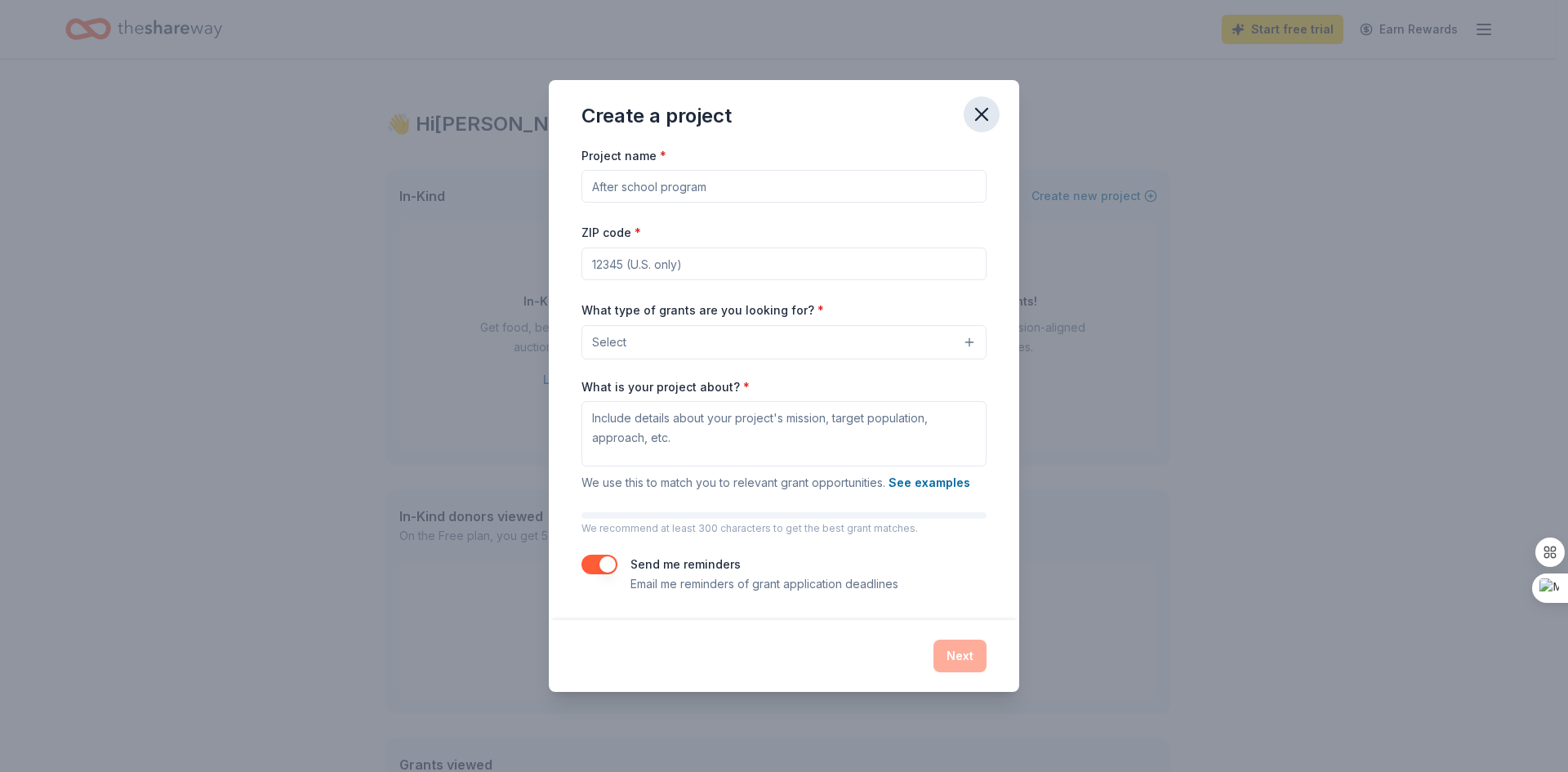
click at [980, 110] on icon "button" at bounding box center [982, 114] width 22 height 22
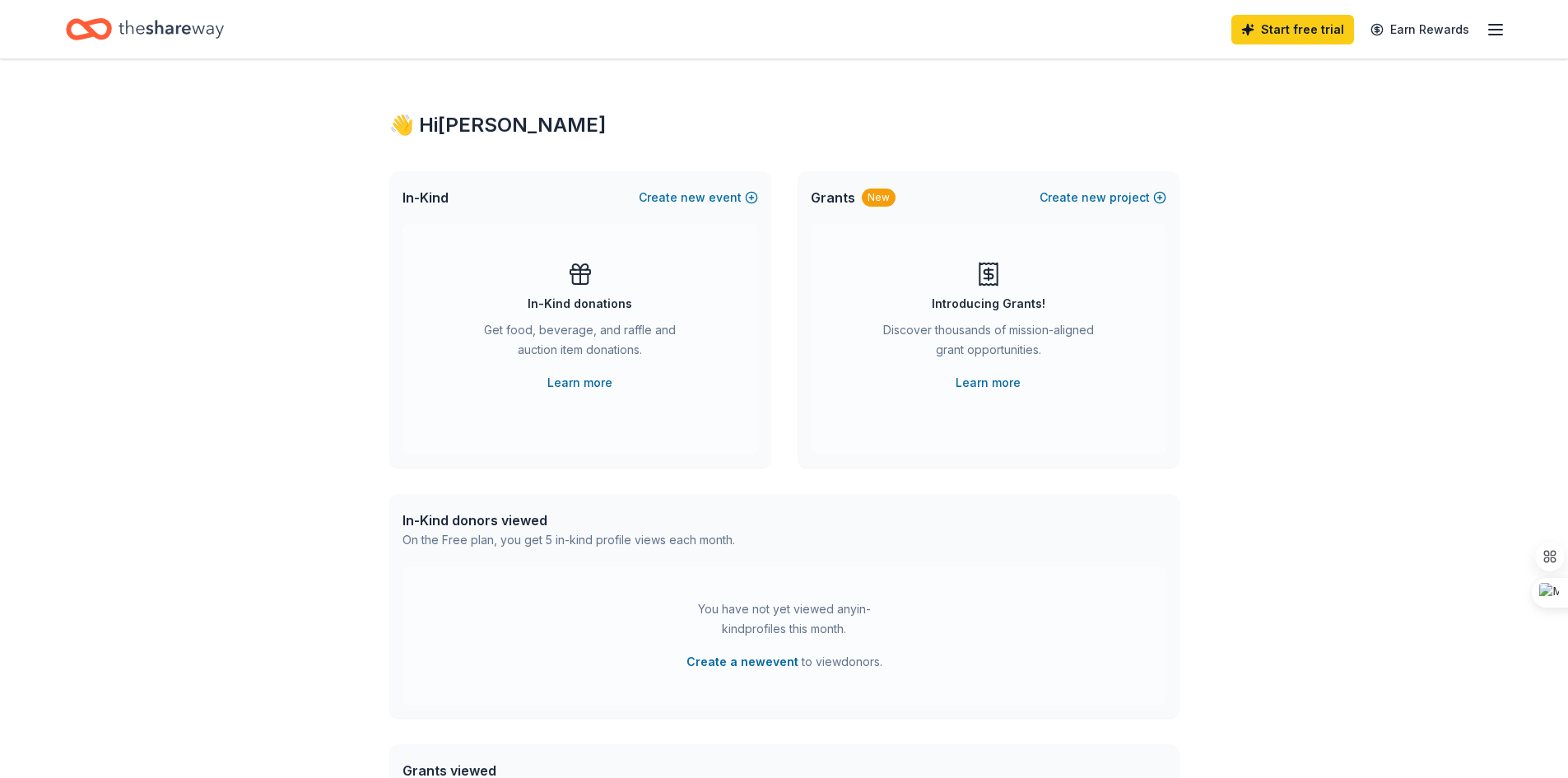
click at [1085, 186] on div "Grants New Create new project" at bounding box center [988, 197] width 382 height 52
click at [1088, 190] on span "new" at bounding box center [1094, 197] width 24 height 20
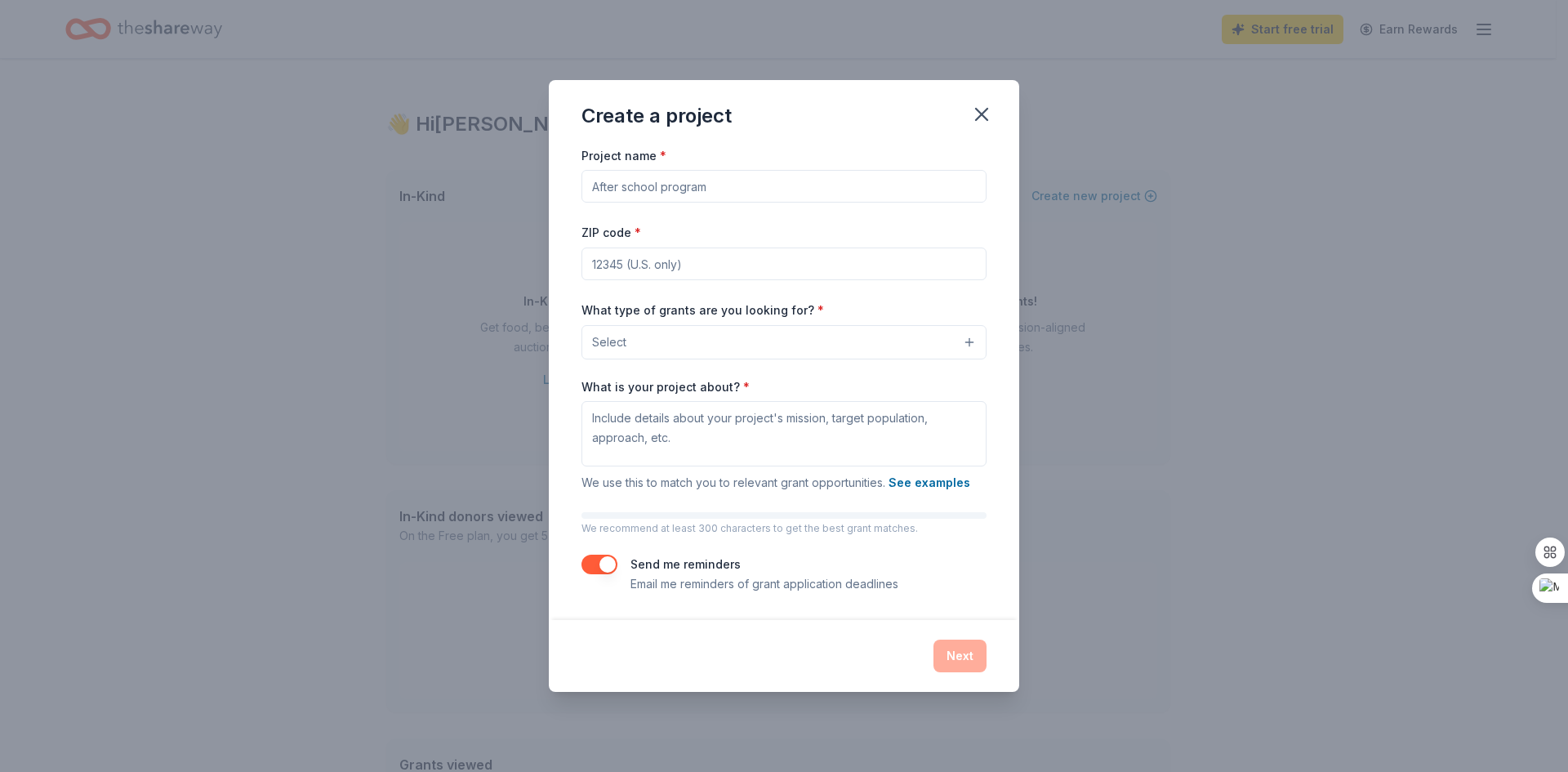
click at [970, 342] on button "Select" at bounding box center [784, 342] width 405 height 35
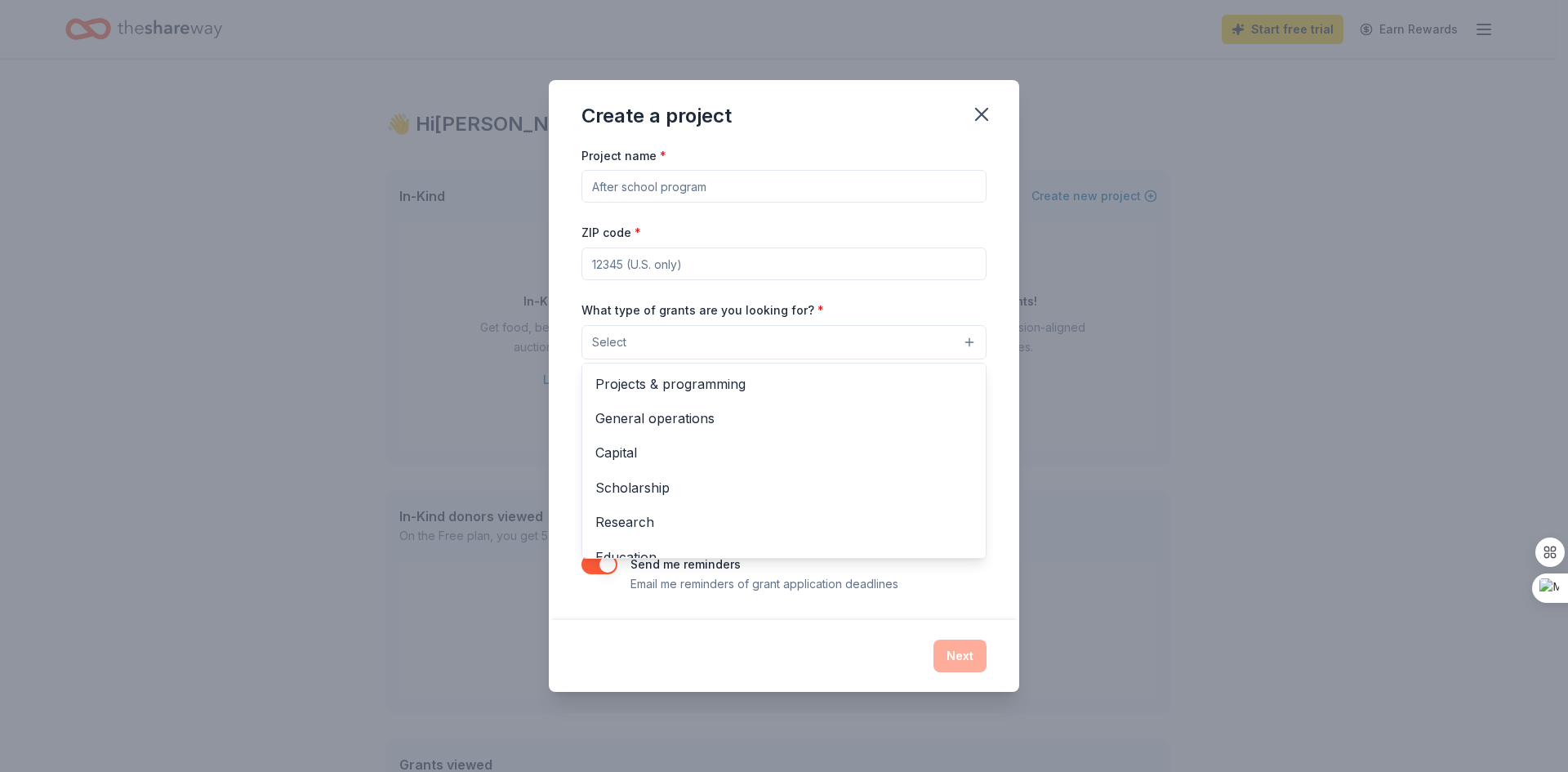
click at [975, 109] on div "Create a project Project name * ZIP code * What type of grants are you looking …" at bounding box center [784, 386] width 470 height 611
